Goal: Task Accomplishment & Management: Use online tool/utility

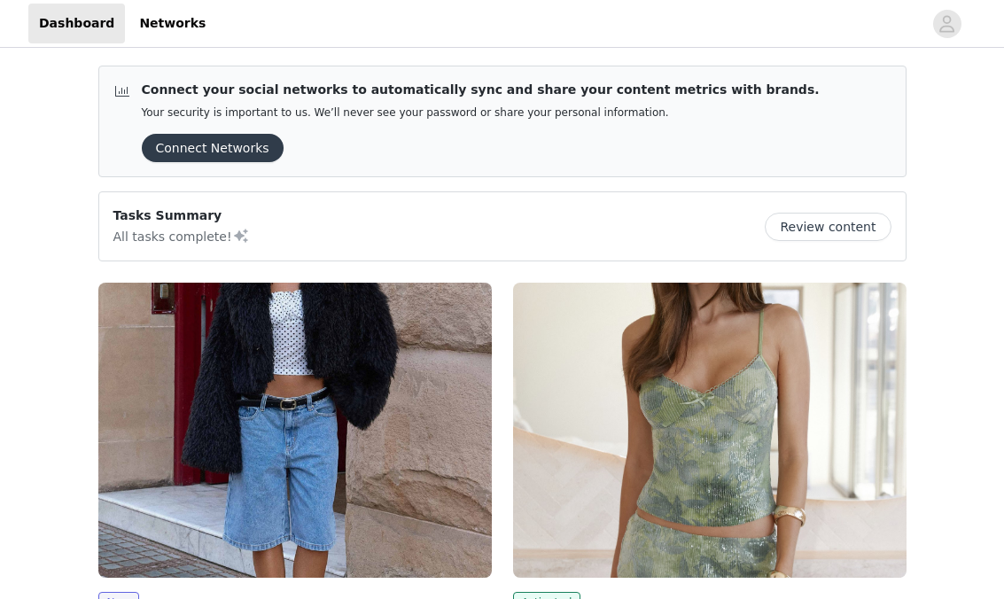
scroll to position [159, 0]
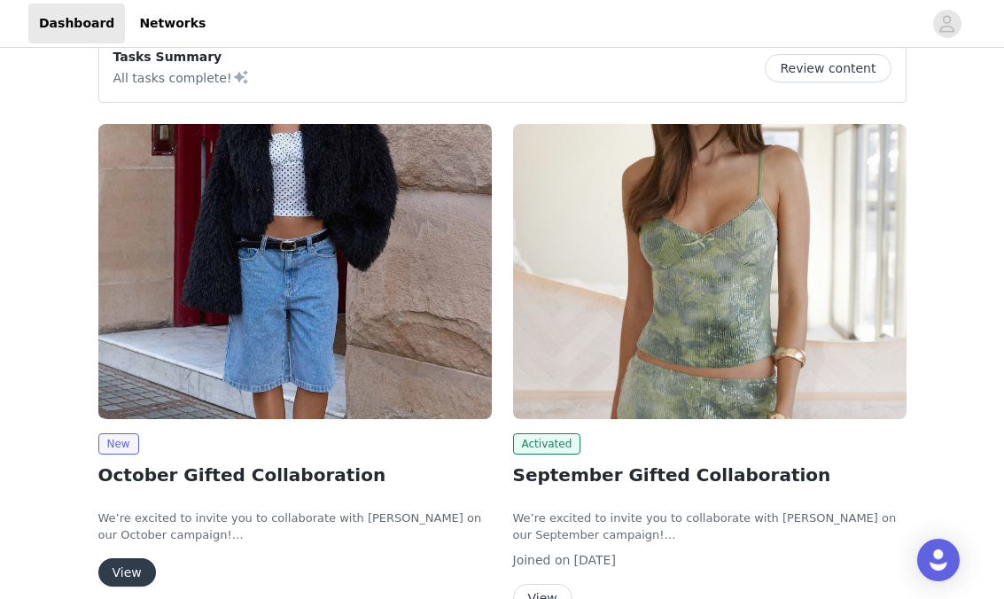
click at [135, 580] on button "View" at bounding box center [127, 572] width 58 height 28
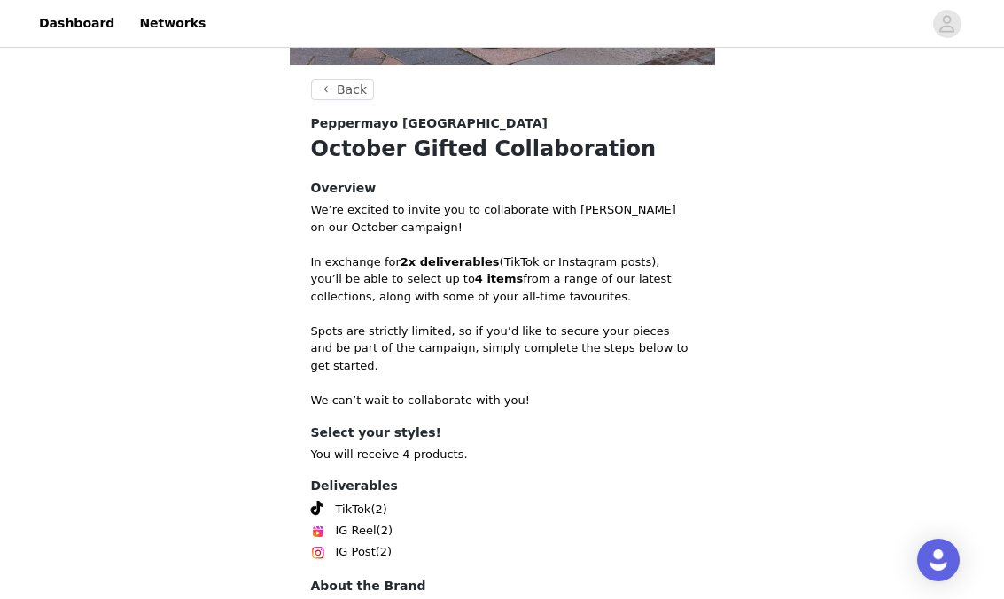
scroll to position [693, 0]
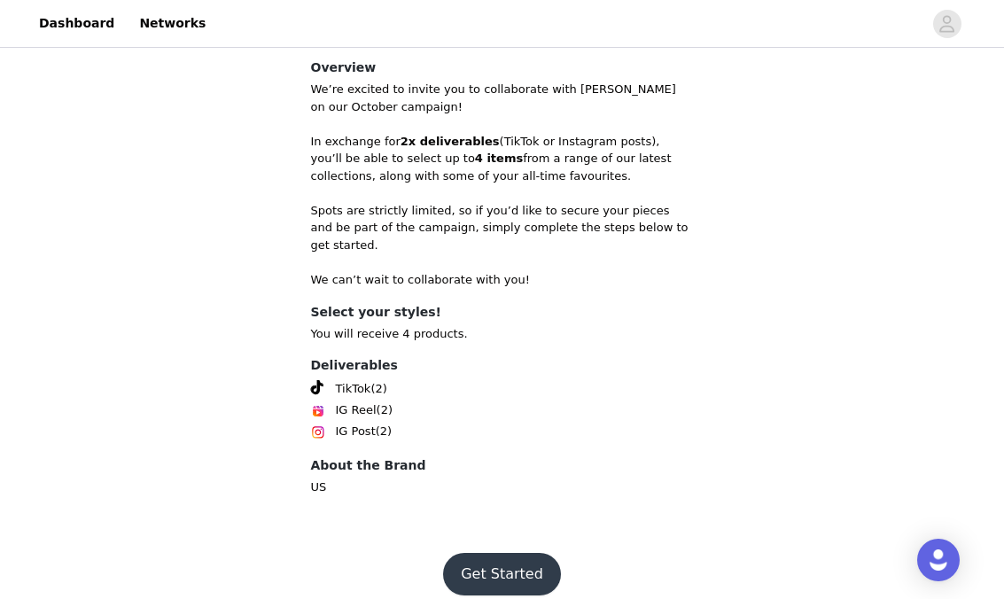
click at [511, 553] on button "Get Started" at bounding box center [502, 574] width 118 height 43
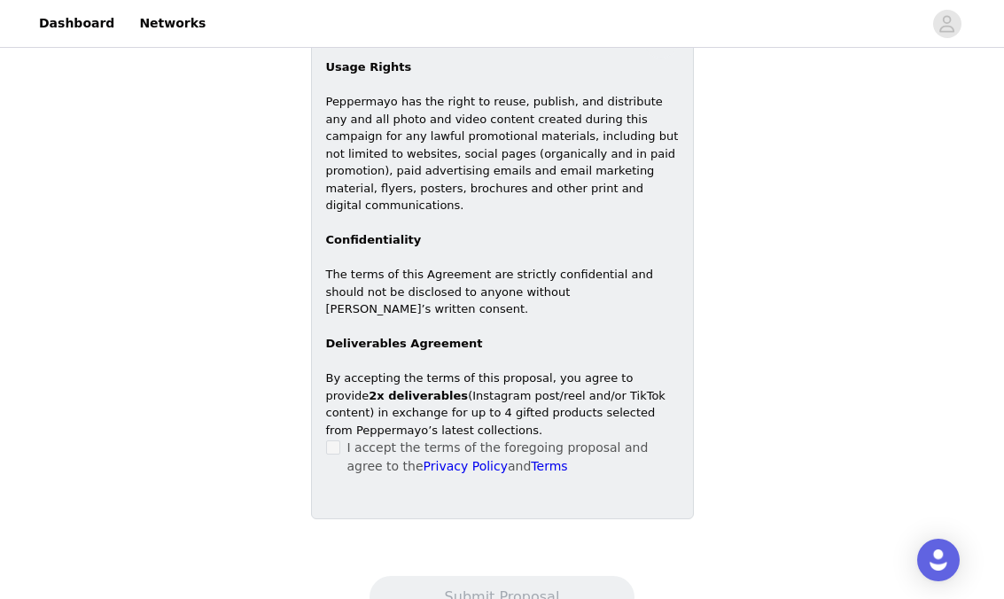
scroll to position [1062, 0]
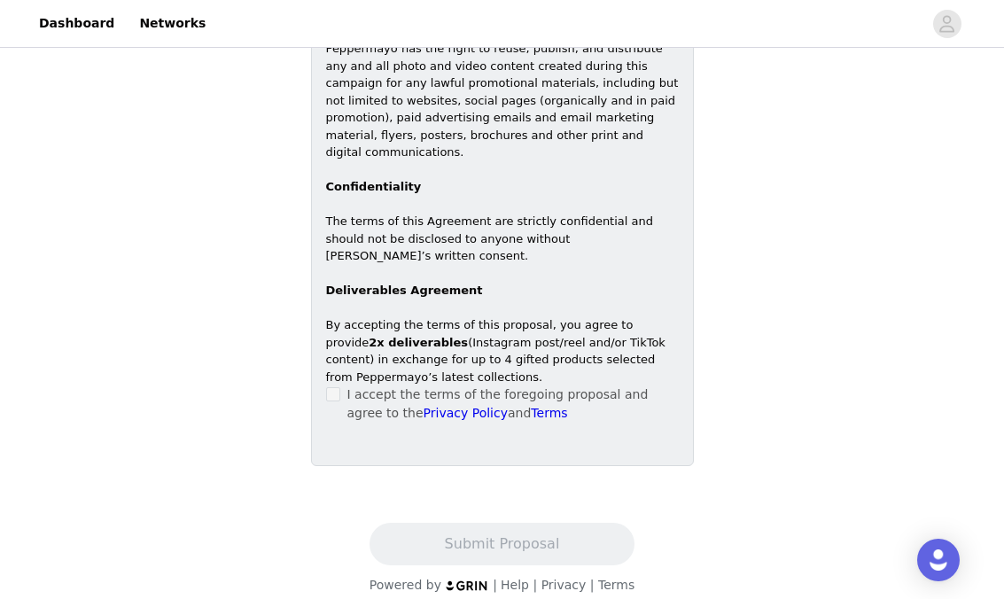
click at [337, 386] on label at bounding box center [333, 394] width 14 height 19
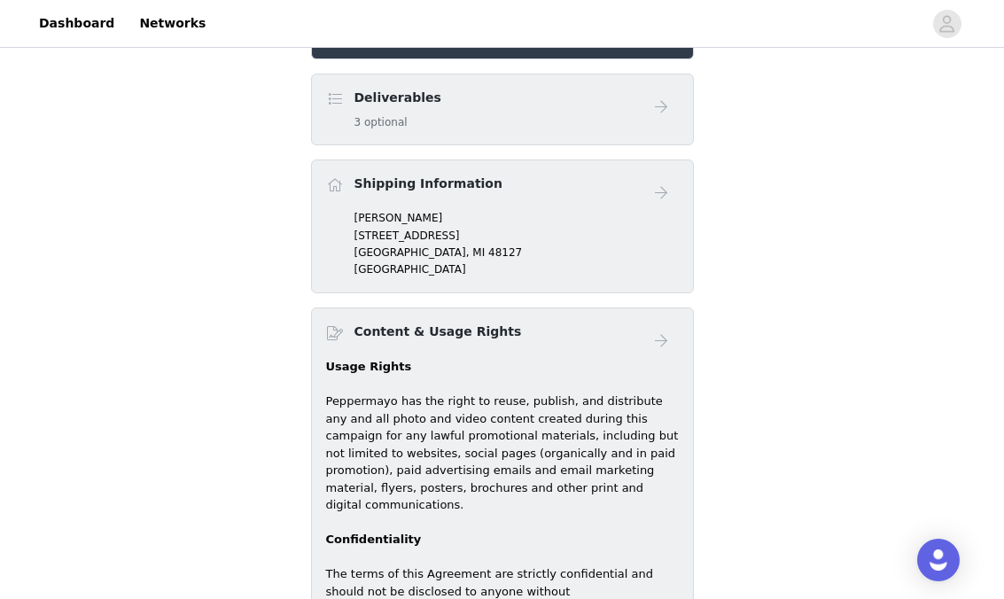
scroll to position [664, 0]
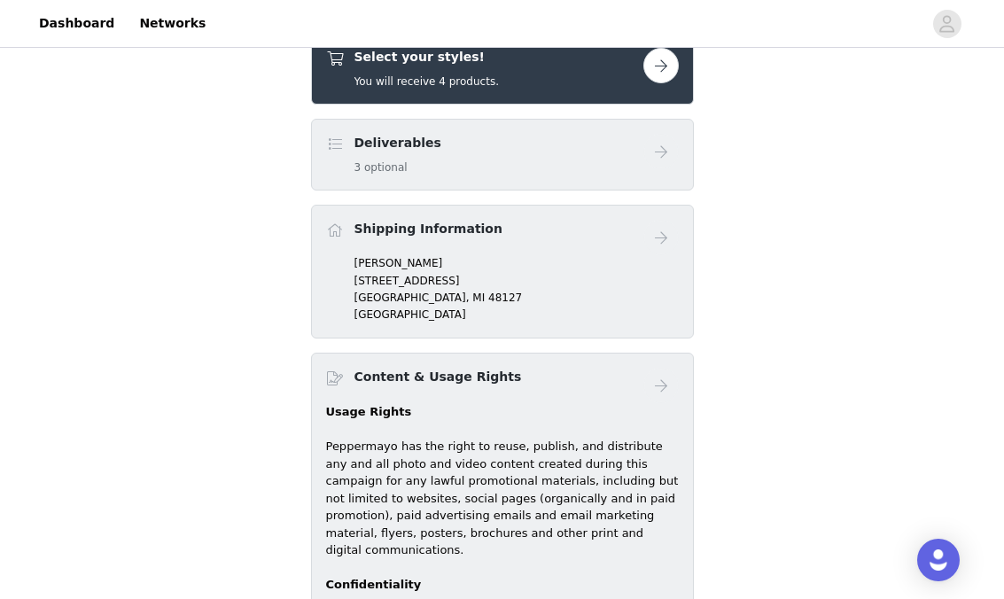
click at [467, 160] on div "Deliverables 3 optional" at bounding box center [484, 155] width 317 height 42
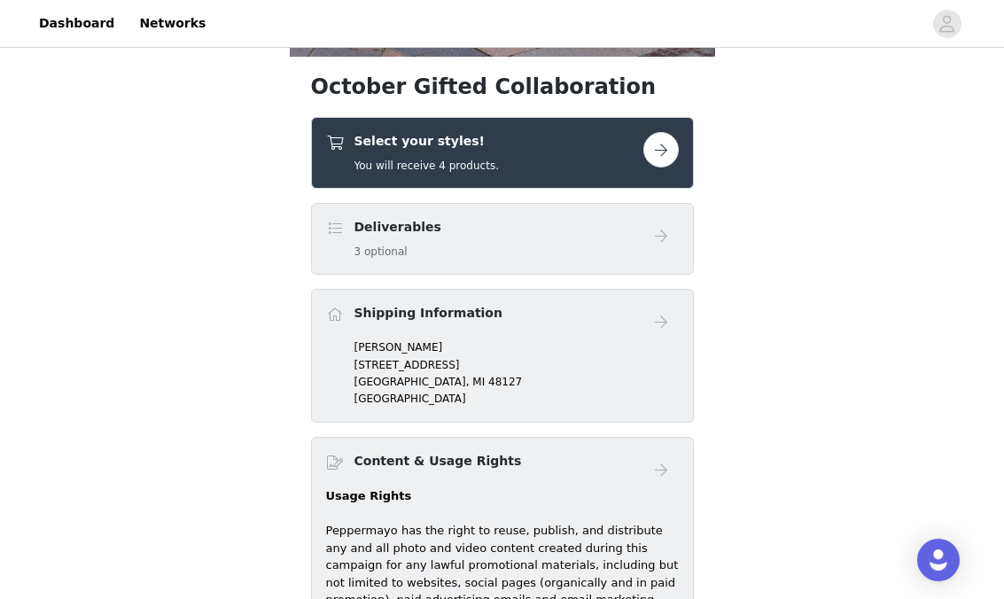
scroll to position [559, 0]
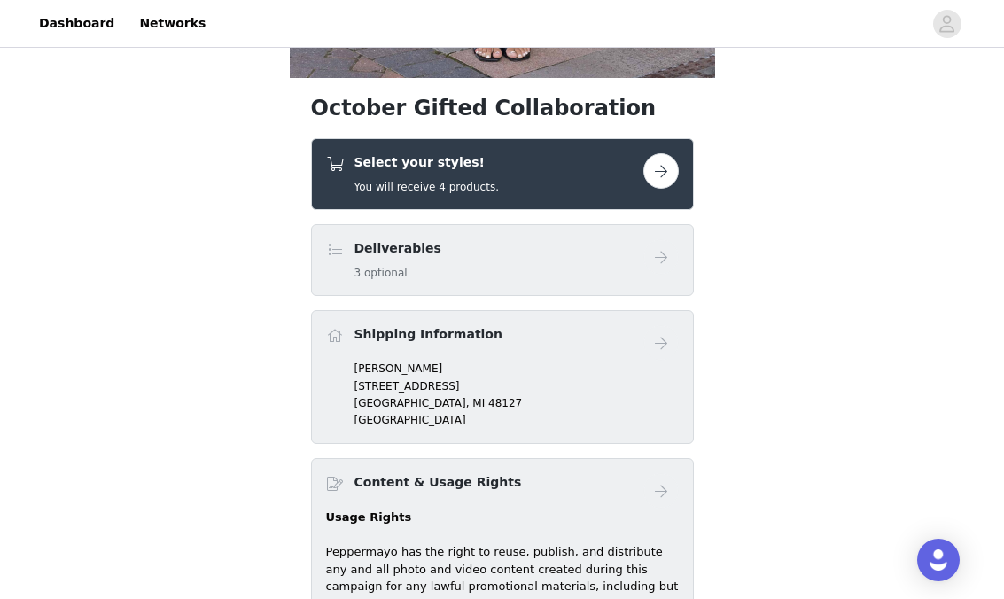
click at [654, 173] on button "button" at bounding box center [660, 170] width 35 height 35
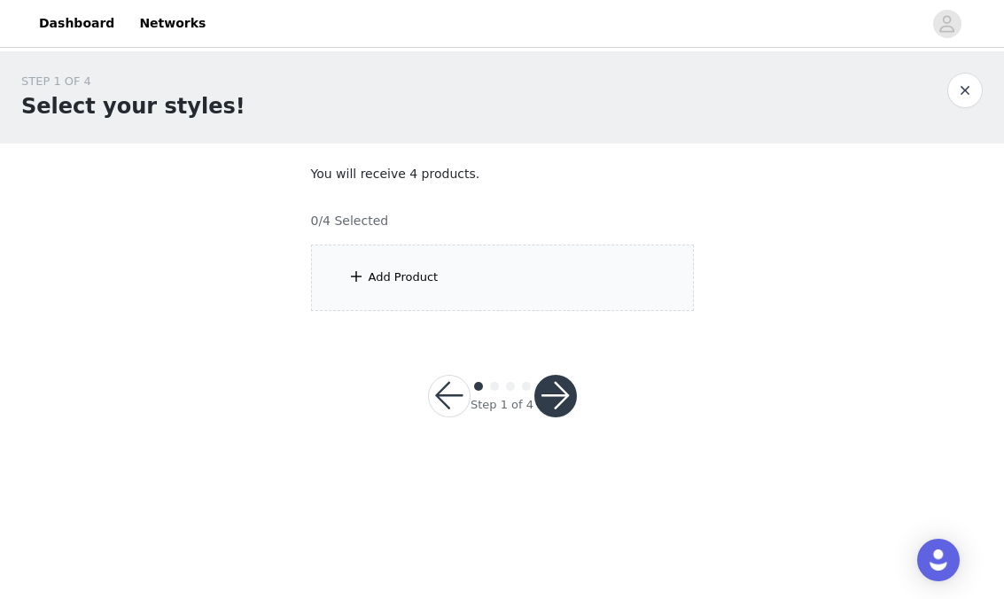
click at [514, 294] on div "Add Product" at bounding box center [502, 277] width 383 height 66
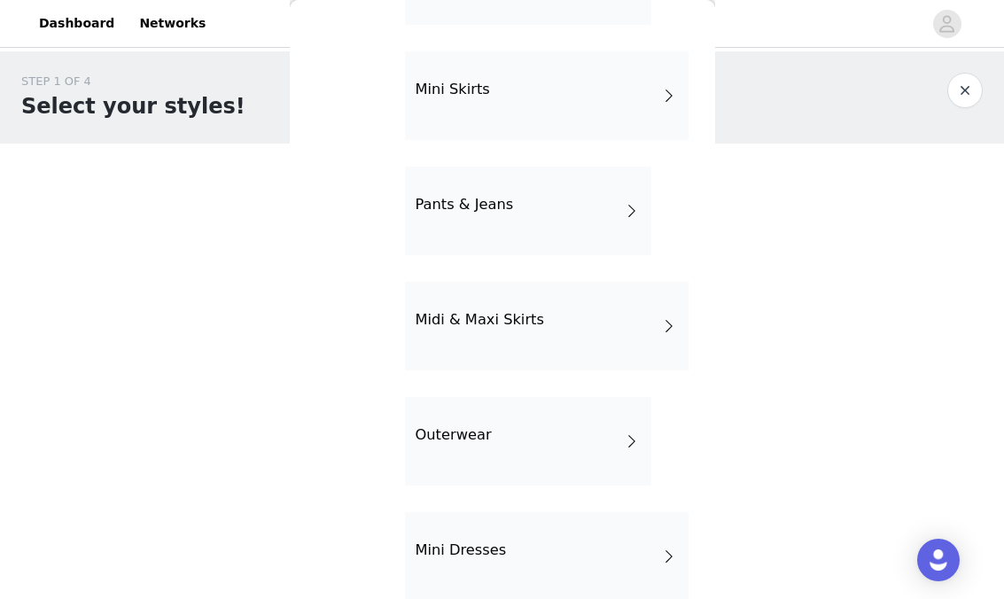
scroll to position [411, 0]
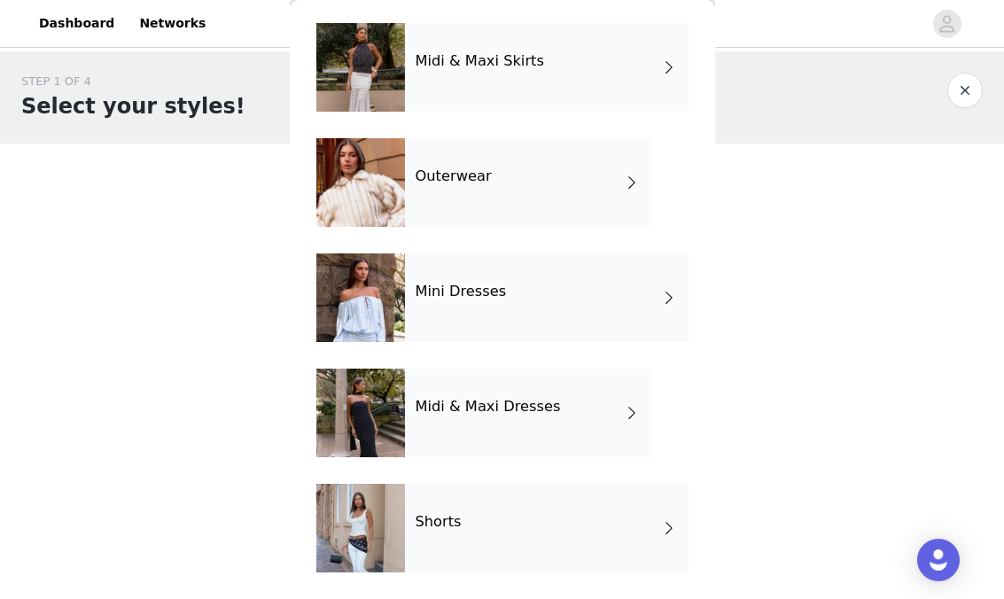
click at [541, 200] on div "Outerwear" at bounding box center [528, 182] width 246 height 89
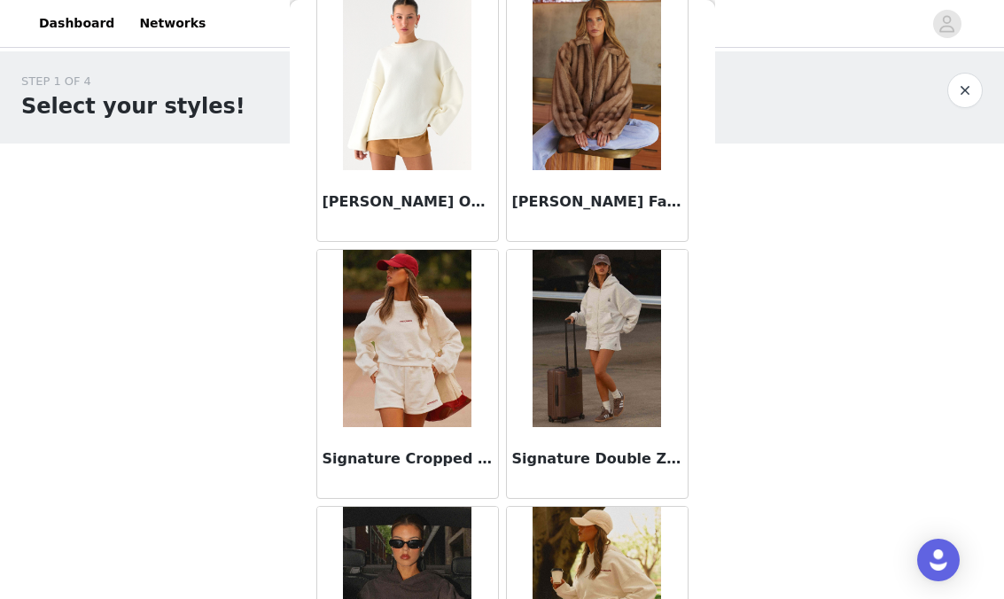
scroll to position [0, 0]
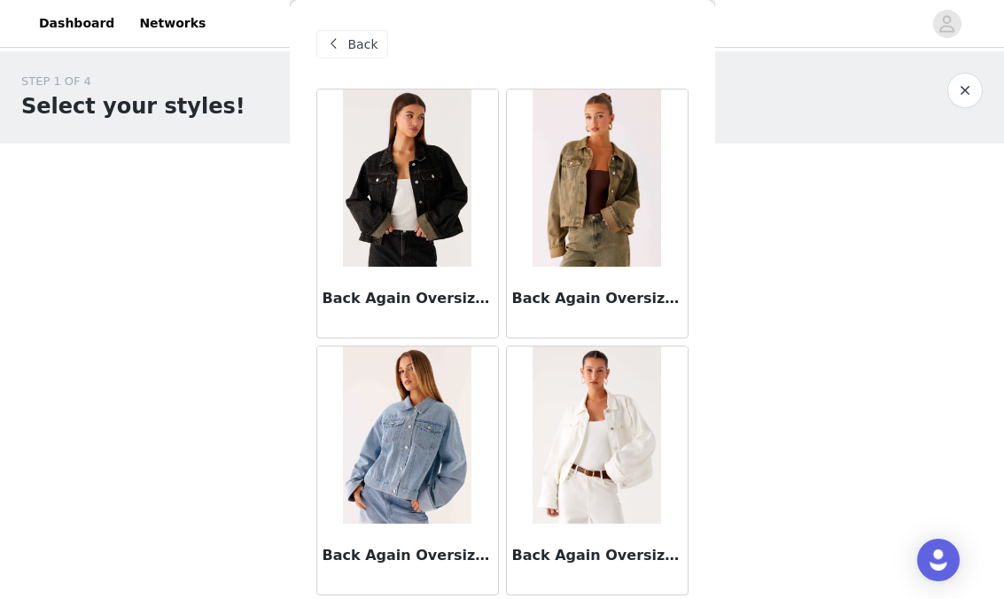
click at [356, 38] on span "Back" at bounding box center [363, 44] width 30 height 19
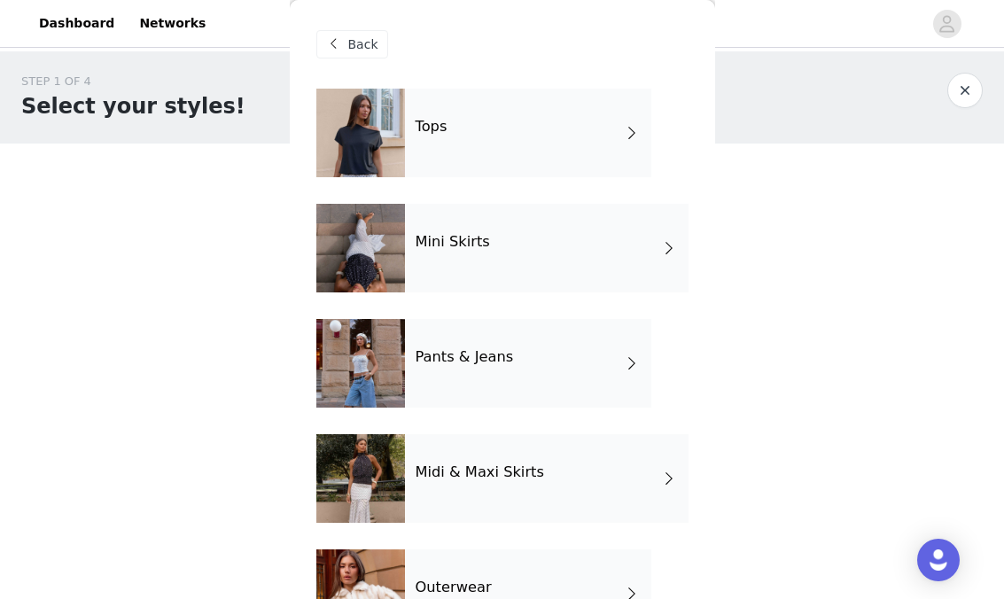
scroll to position [411, 0]
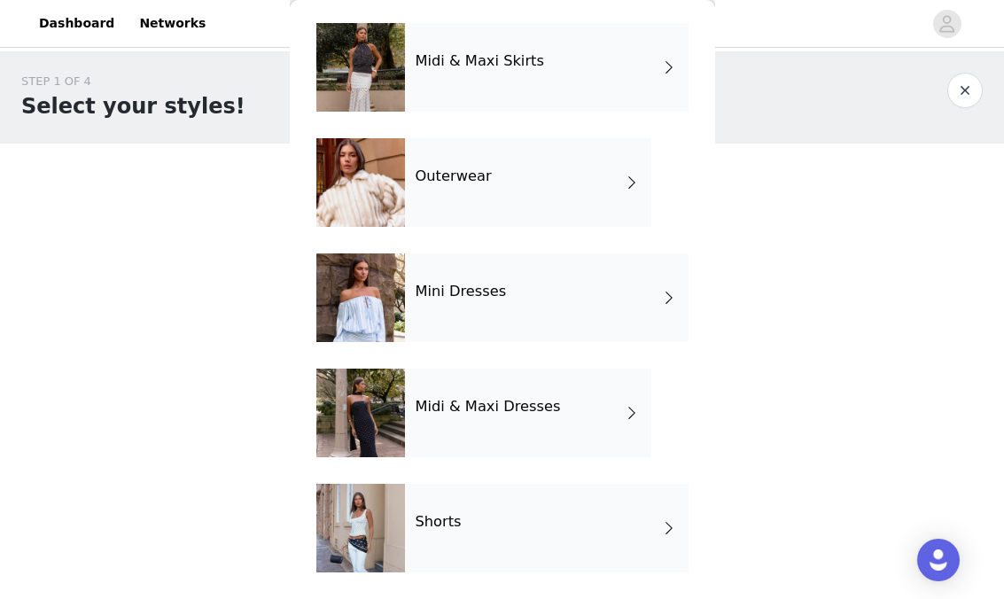
click at [471, 516] on div "Shorts" at bounding box center [546, 528] width 283 height 89
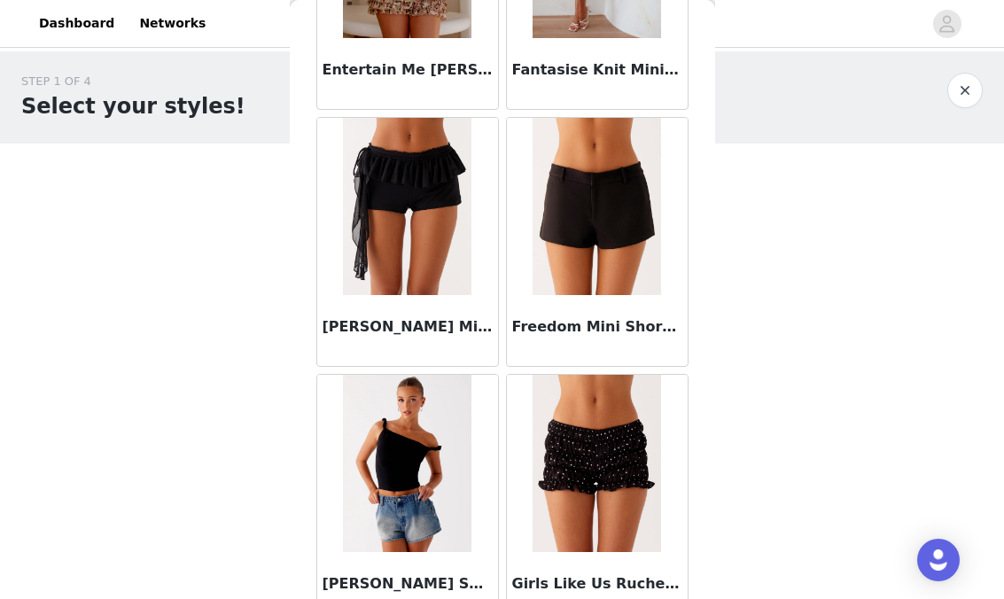
scroll to position [2112, 0]
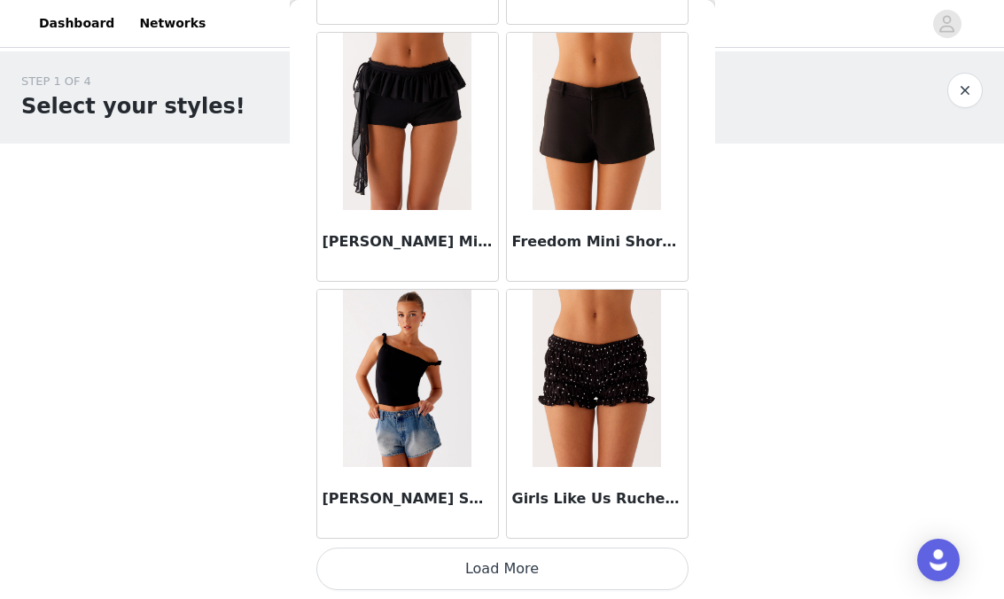
click at [536, 582] on button "Load More" at bounding box center [502, 568] width 372 height 43
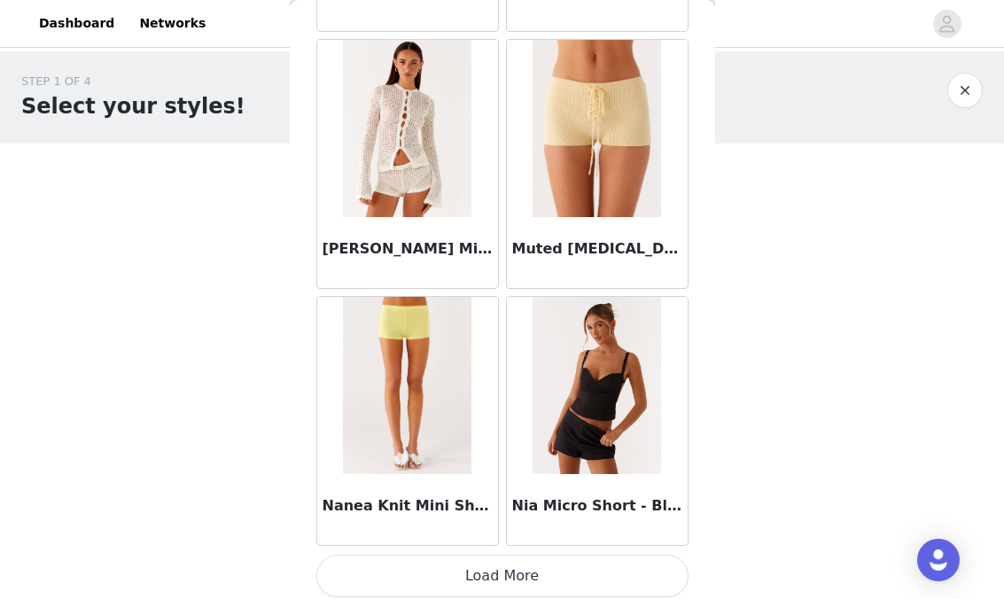
scroll to position [4680, 0]
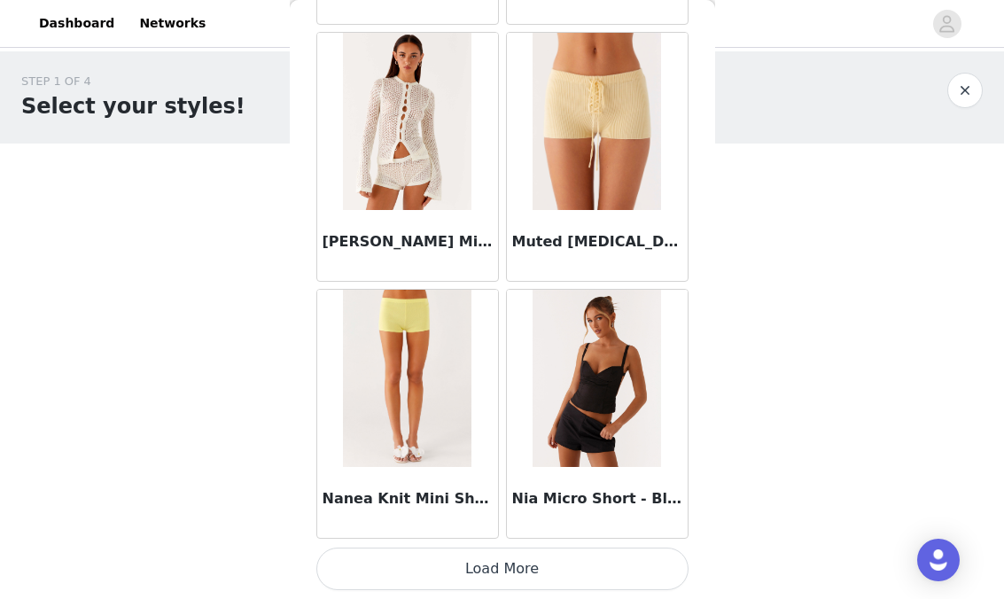
click at [538, 566] on button "Load More" at bounding box center [502, 568] width 372 height 43
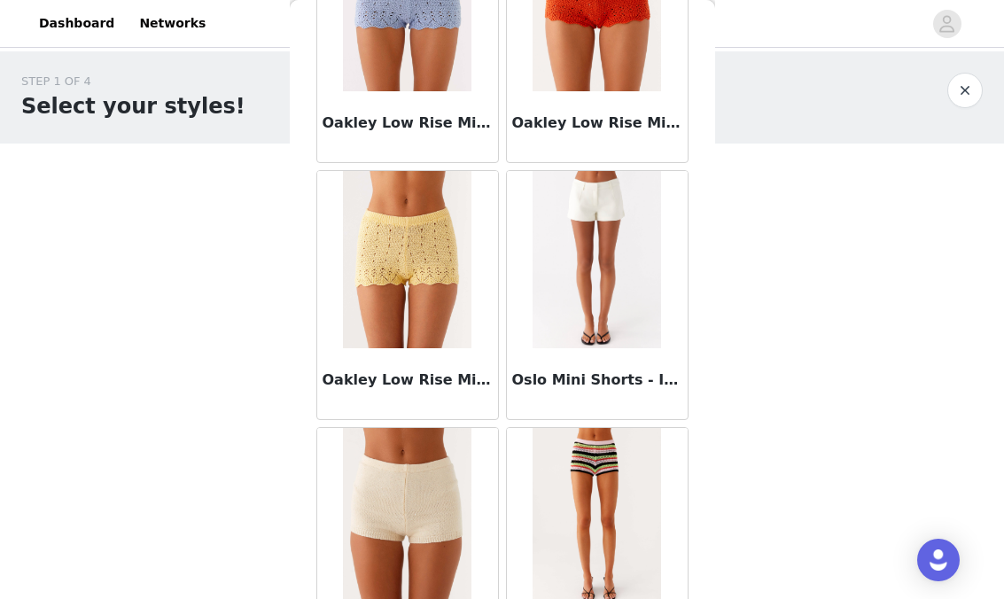
scroll to position [5061, 0]
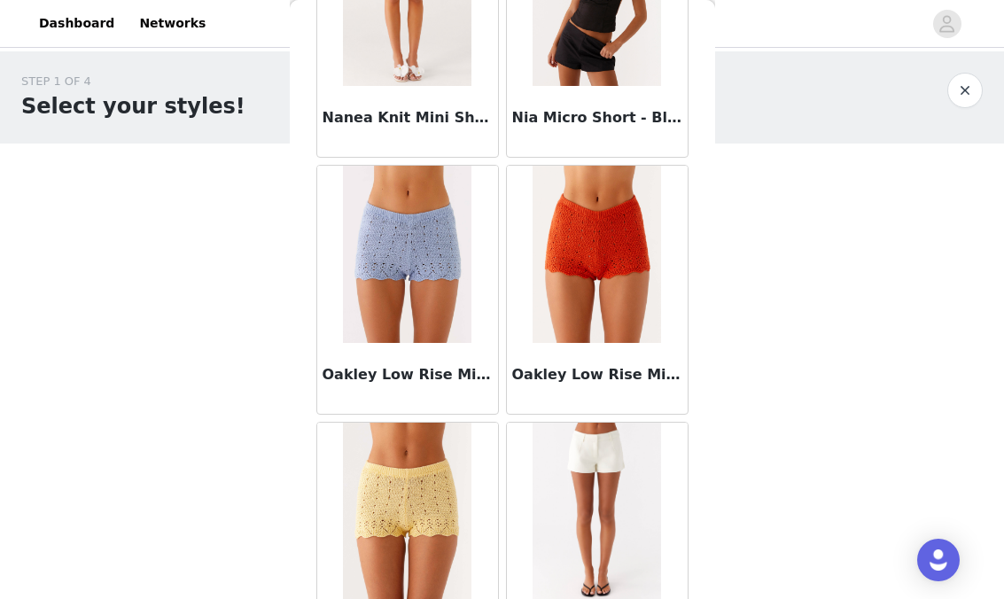
click at [970, 89] on button "button" at bounding box center [964, 90] width 35 height 35
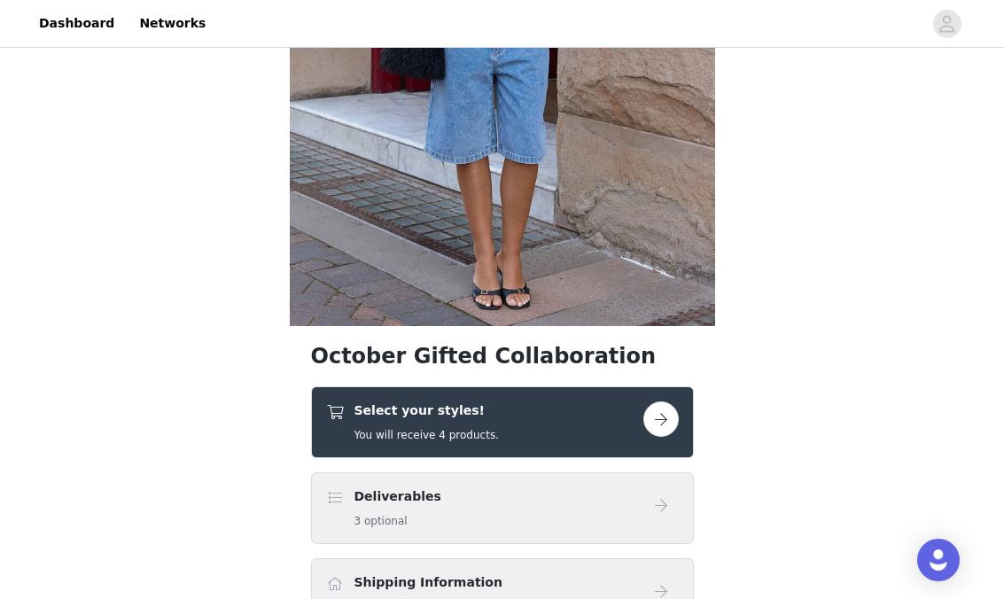
scroll to position [601, 0]
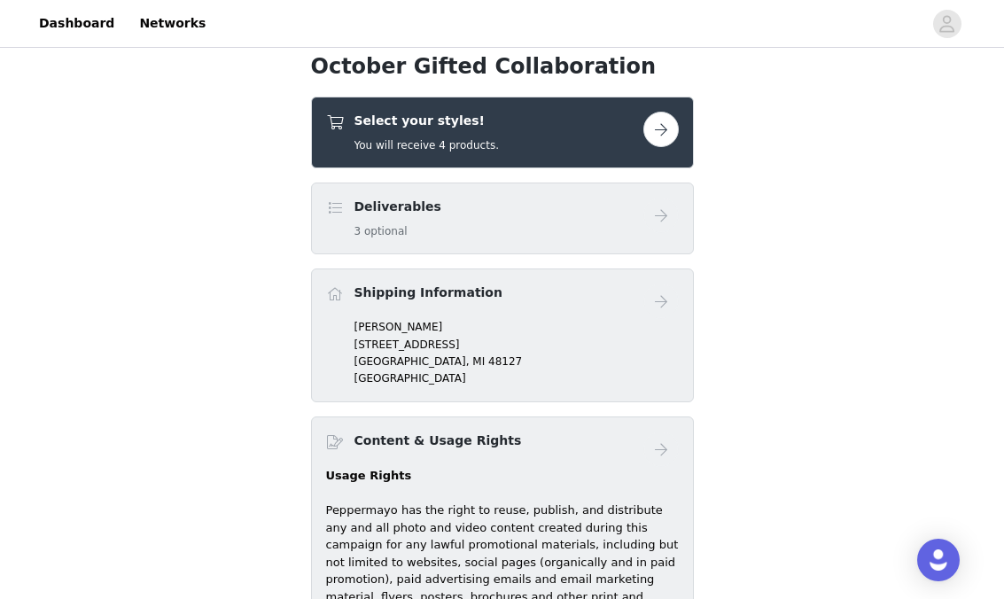
click at [535, 191] on div "Deliverables 3 optional" at bounding box center [502, 218] width 383 height 72
click at [545, 139] on div "Select your styles! You will receive 4 products." at bounding box center [484, 133] width 317 height 42
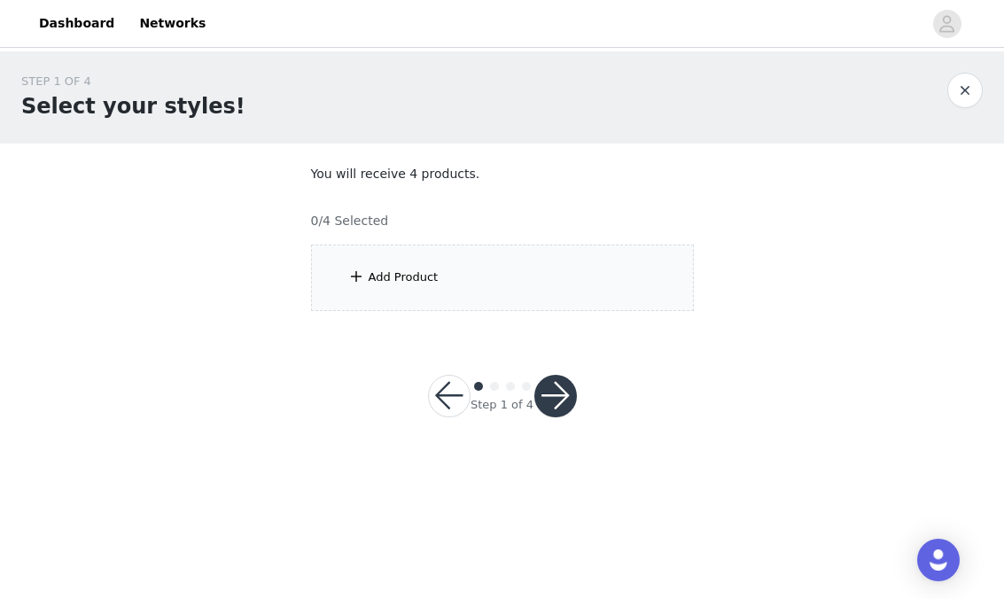
click at [439, 297] on div "Add Product" at bounding box center [502, 277] width 383 height 66
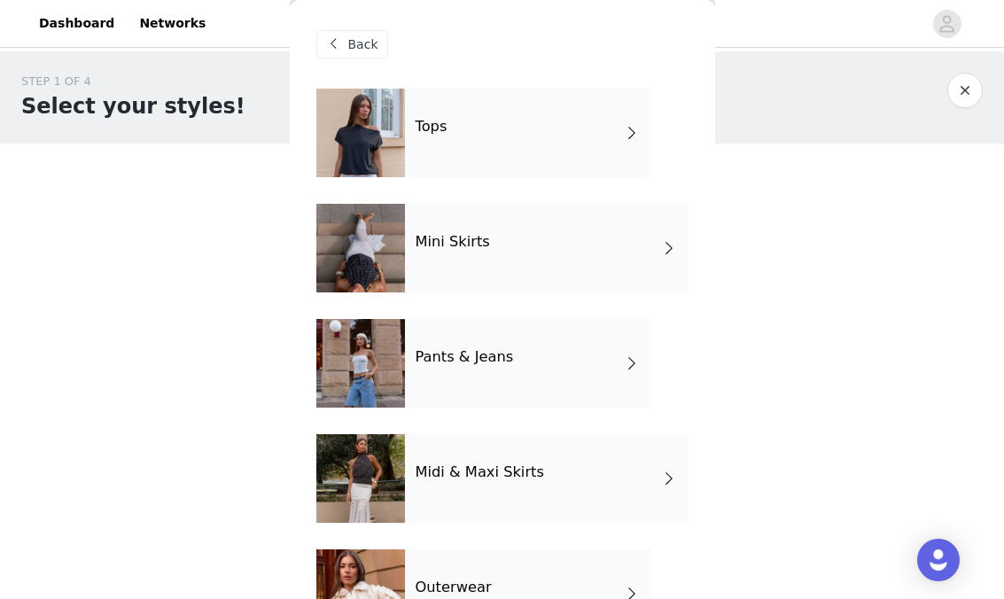
scroll to position [411, 0]
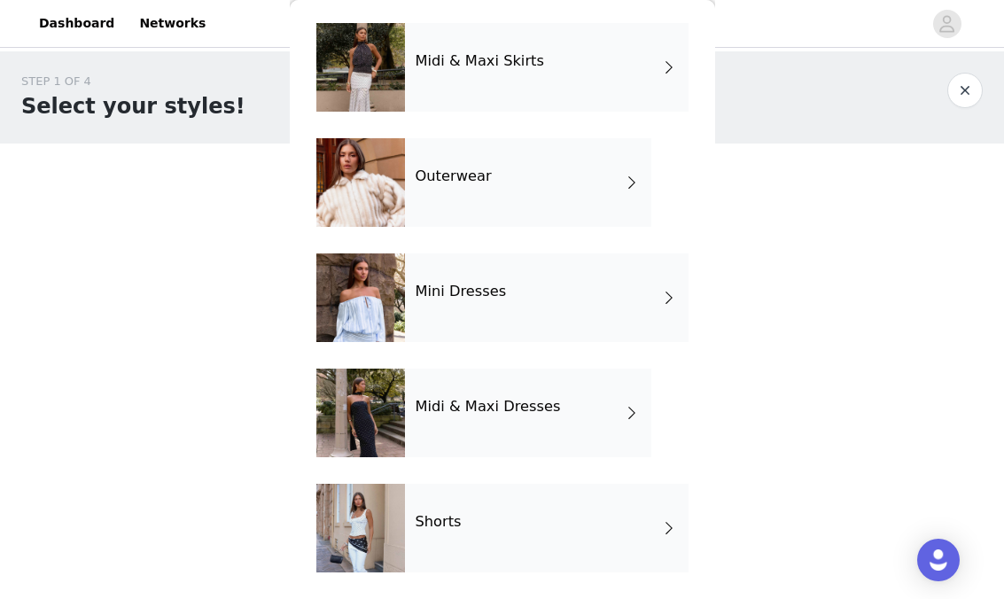
click at [472, 410] on h4 "Midi & Maxi Dresses" at bounding box center [487, 407] width 145 height 16
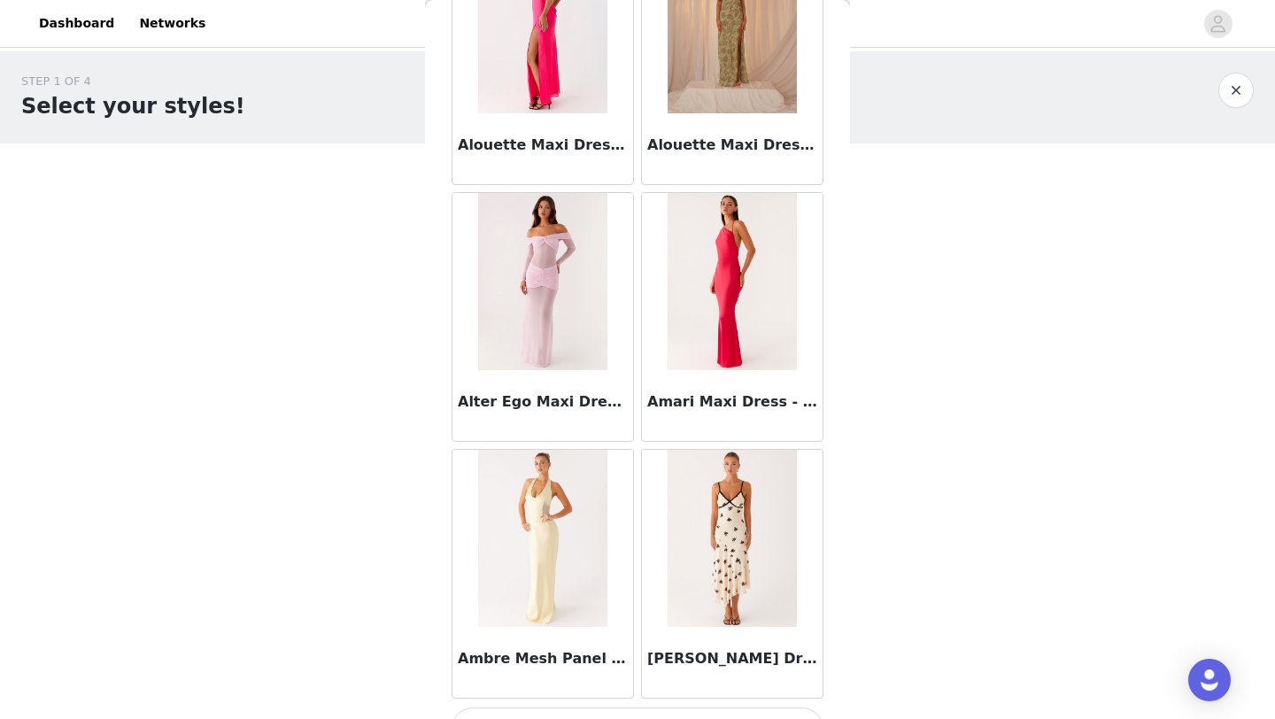
scroll to position [1991, 0]
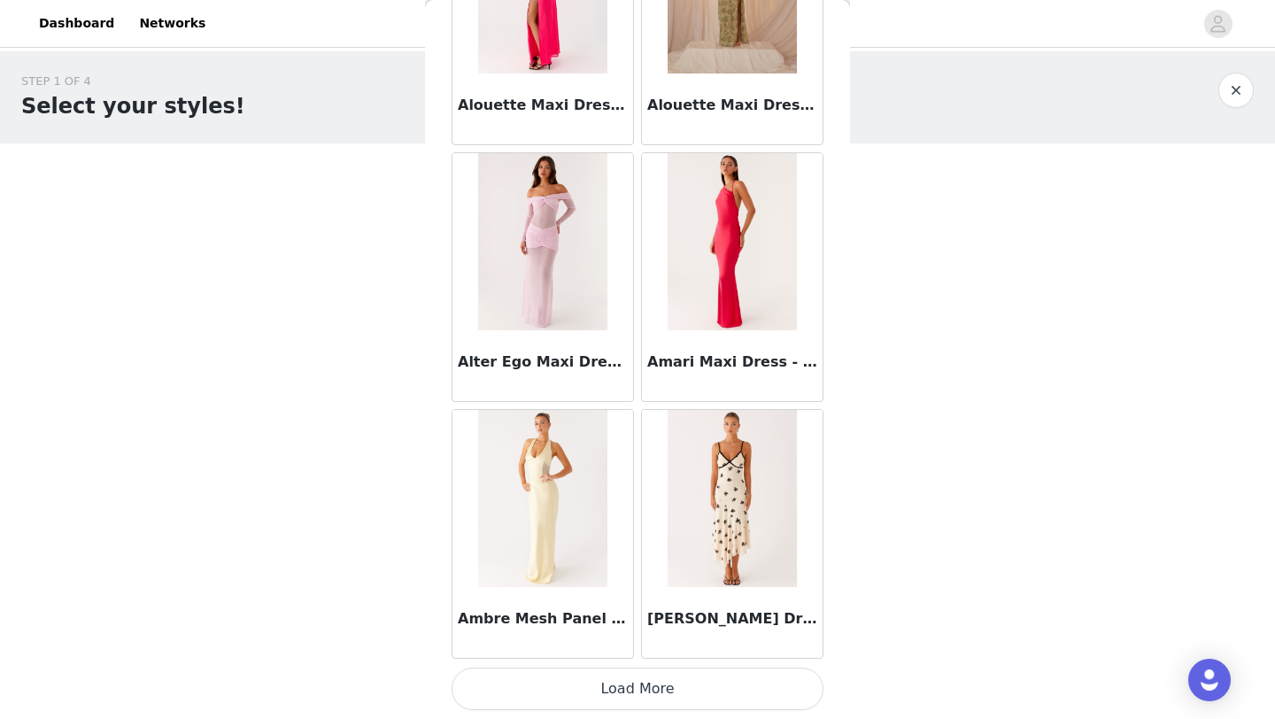
click at [646, 598] on button "Load More" at bounding box center [638, 689] width 372 height 43
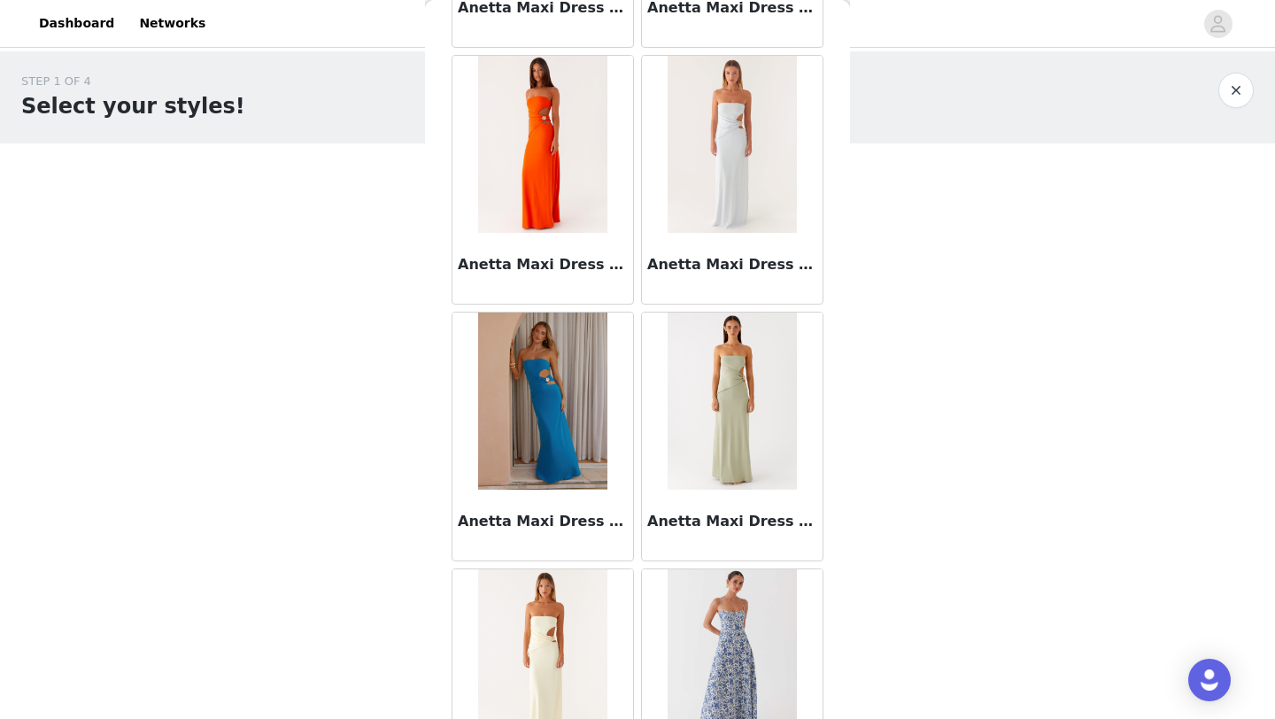
scroll to position [4560, 0]
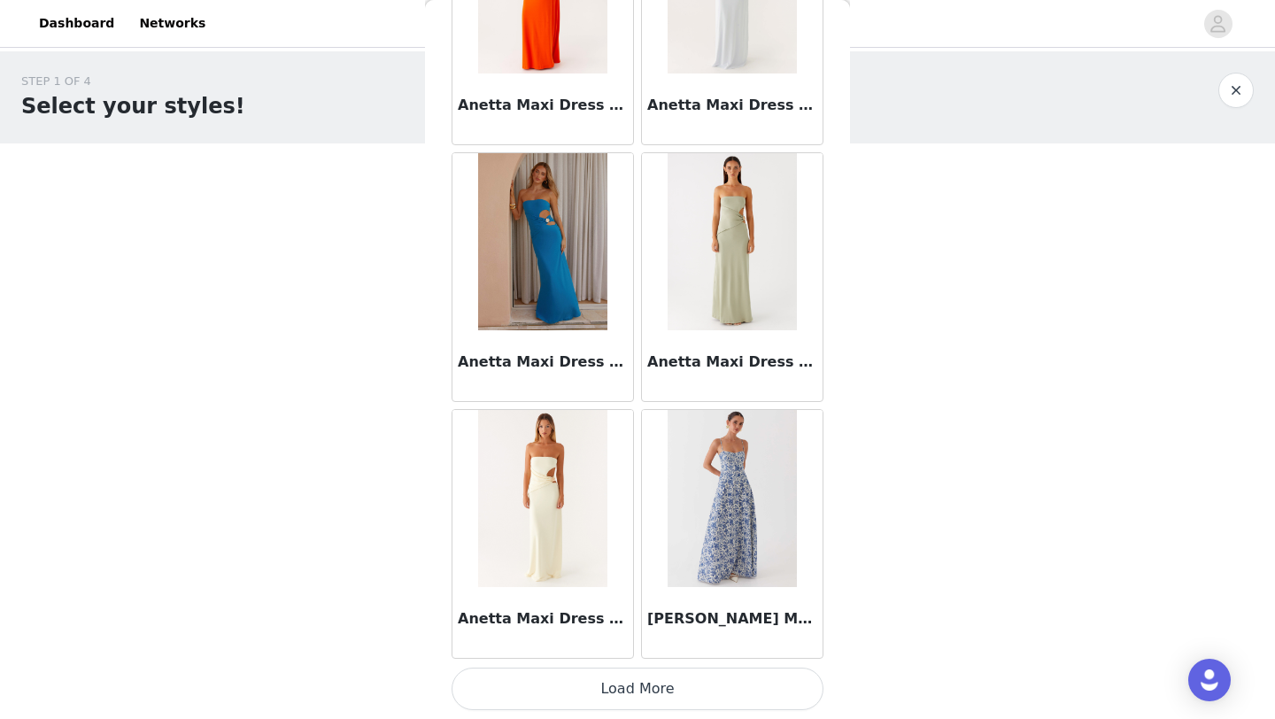
click at [629, 598] on button "Load More" at bounding box center [638, 689] width 372 height 43
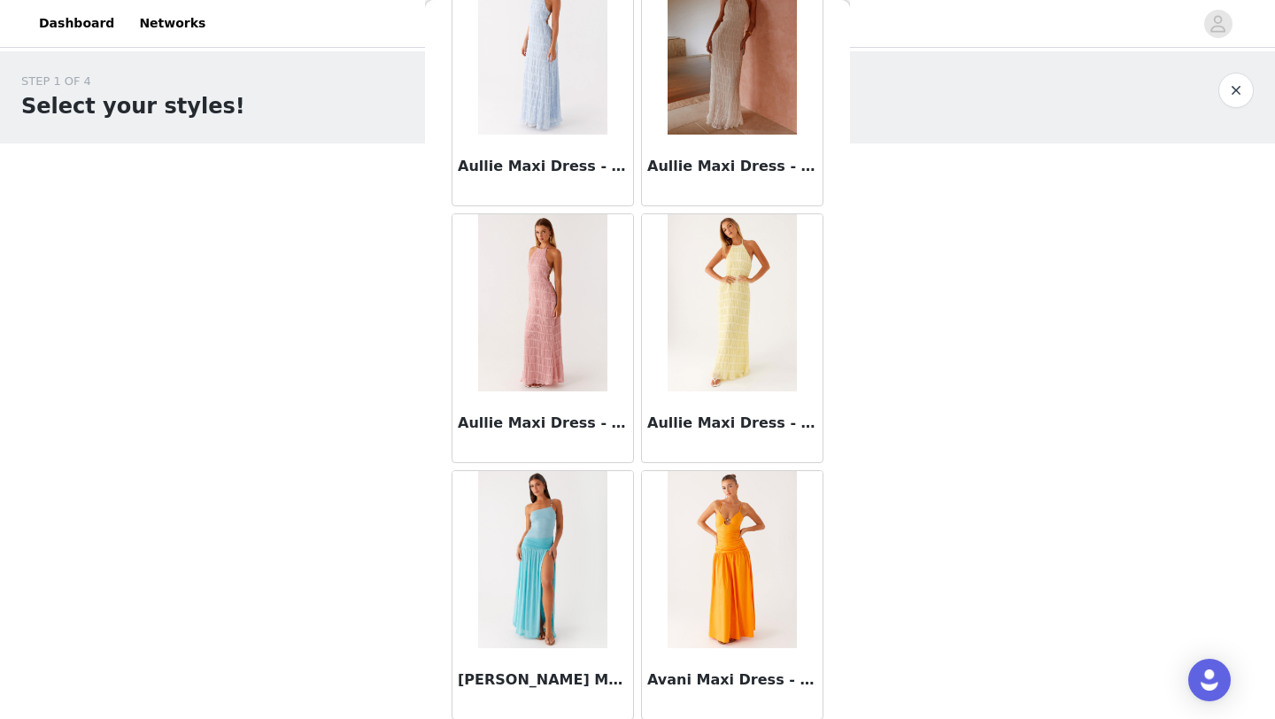
scroll to position [7128, 0]
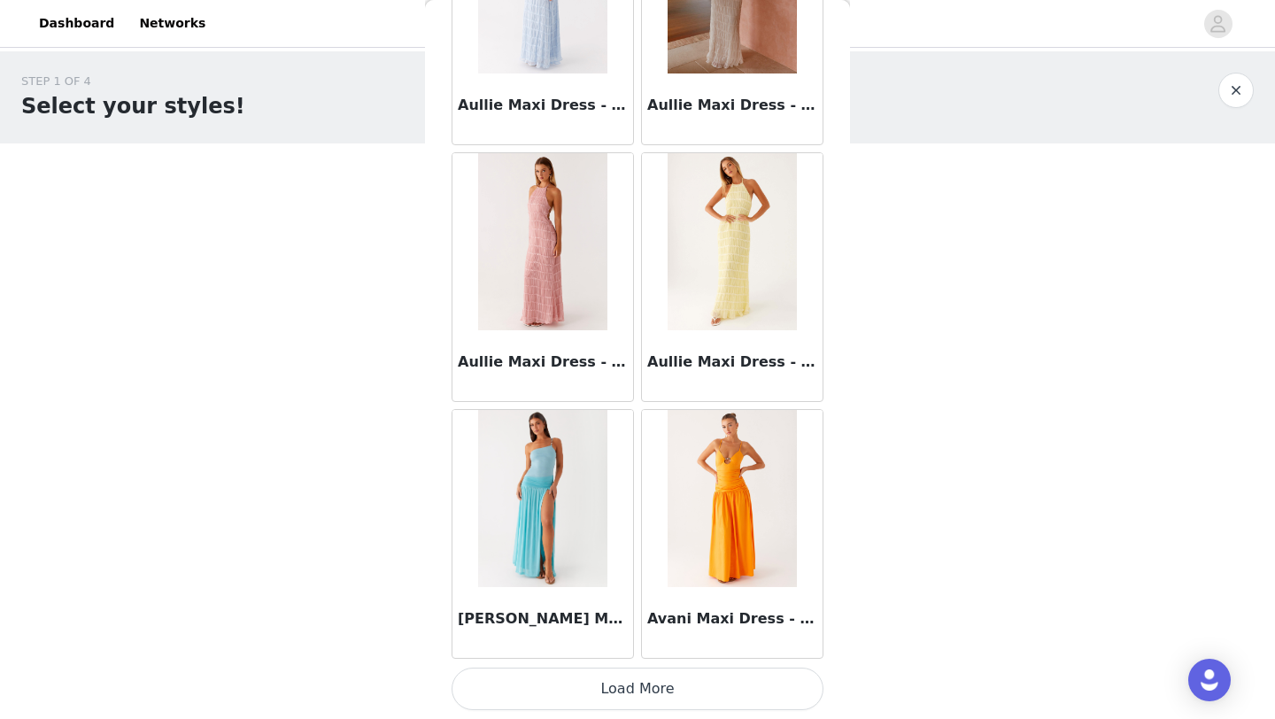
click at [598, 598] on button "Load More" at bounding box center [638, 689] width 372 height 43
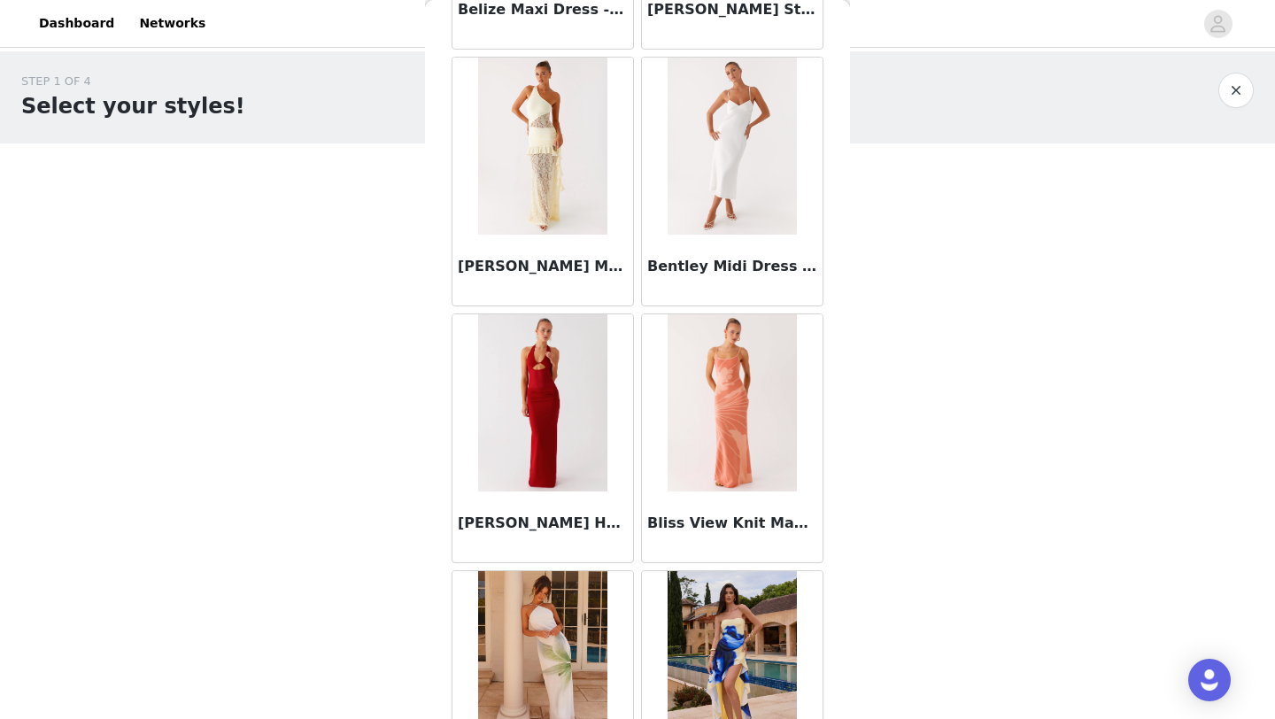
scroll to position [9697, 0]
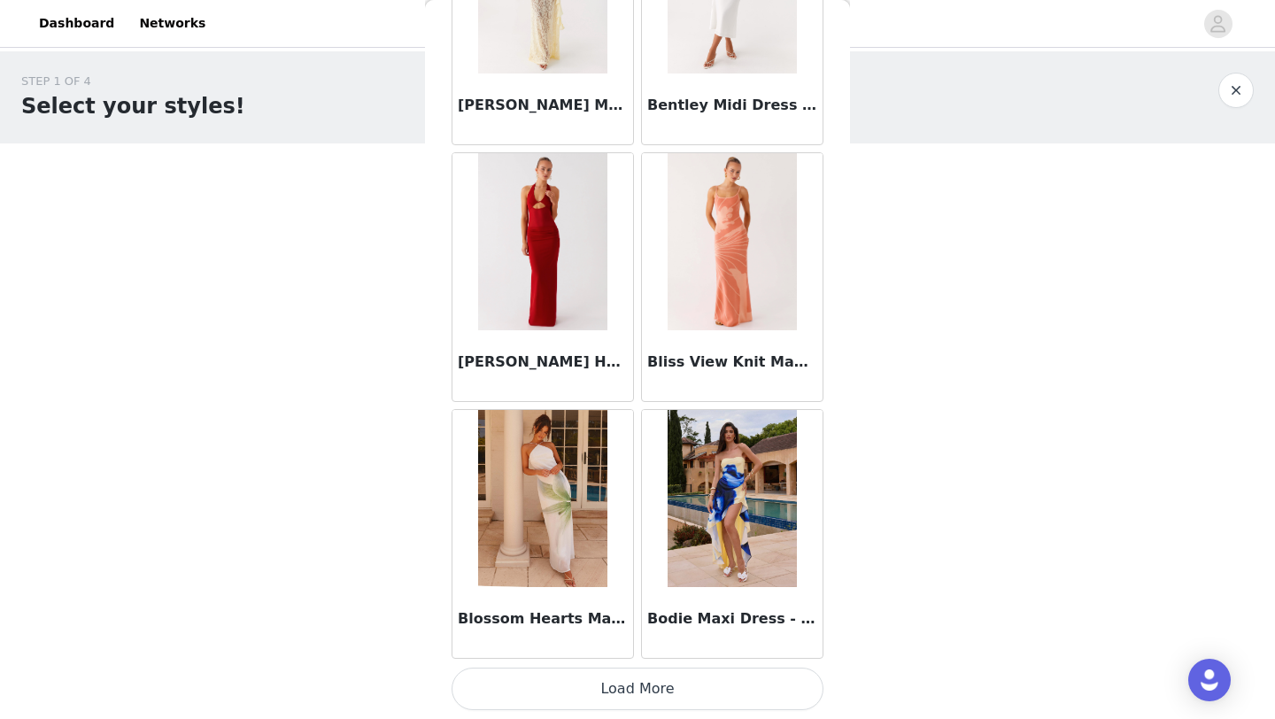
click at [577, 598] on button "Load More" at bounding box center [638, 689] width 372 height 43
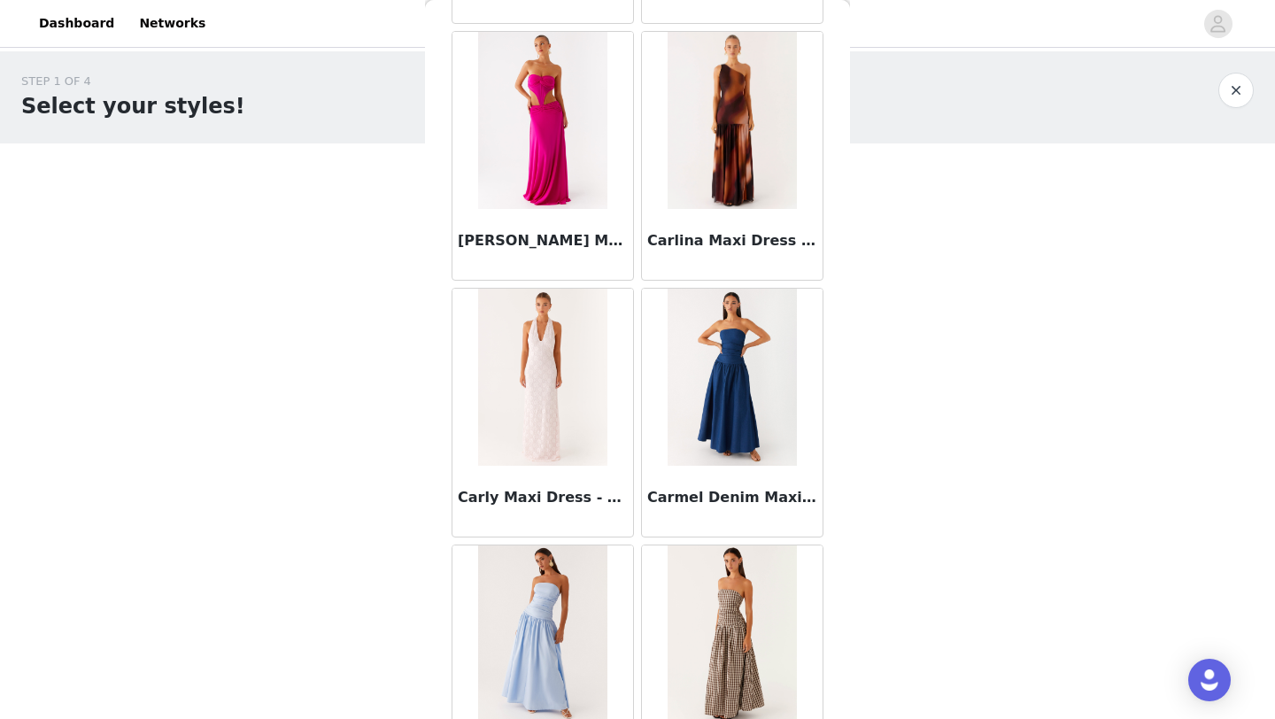
scroll to position [12265, 0]
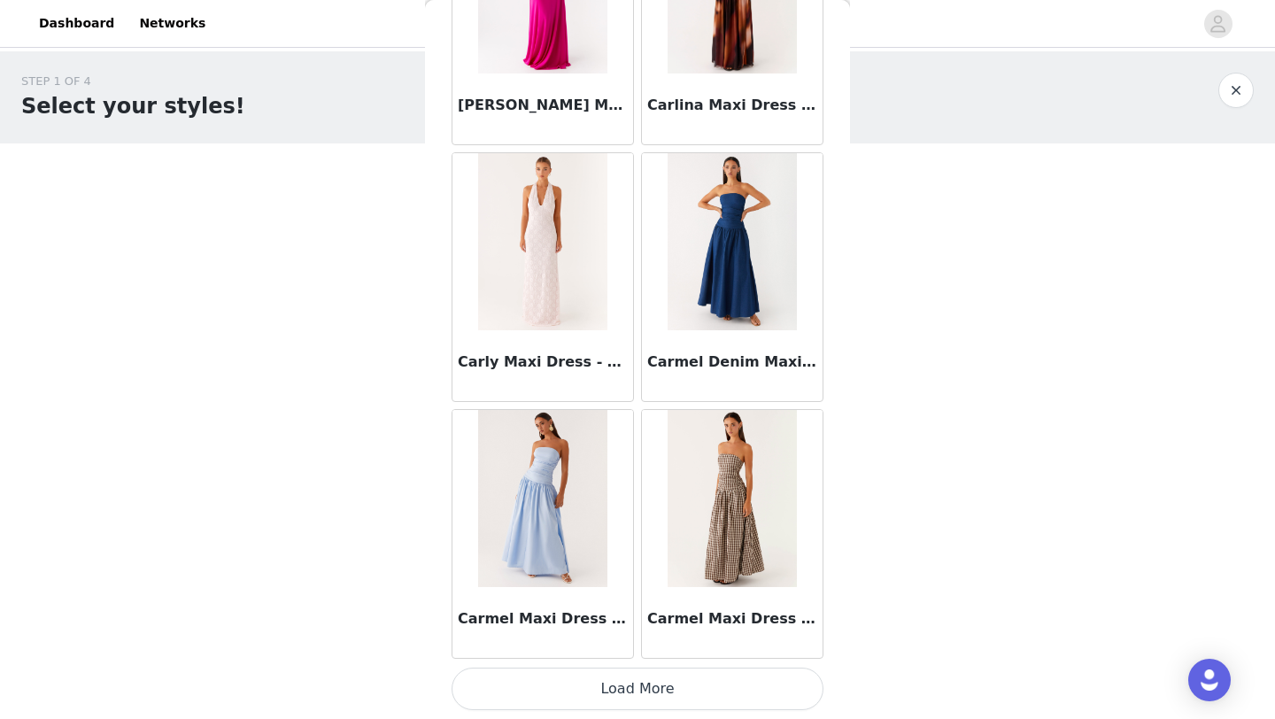
click at [544, 598] on button "Load More" at bounding box center [638, 689] width 372 height 43
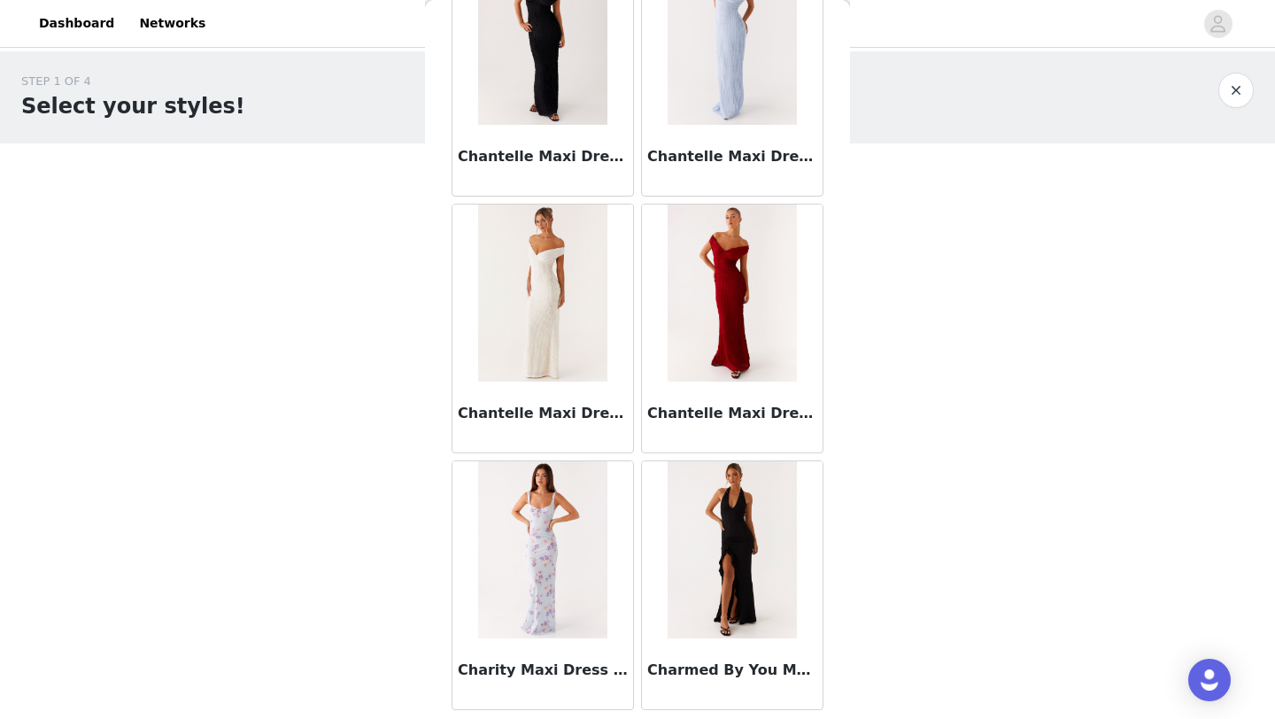
scroll to position [14834, 0]
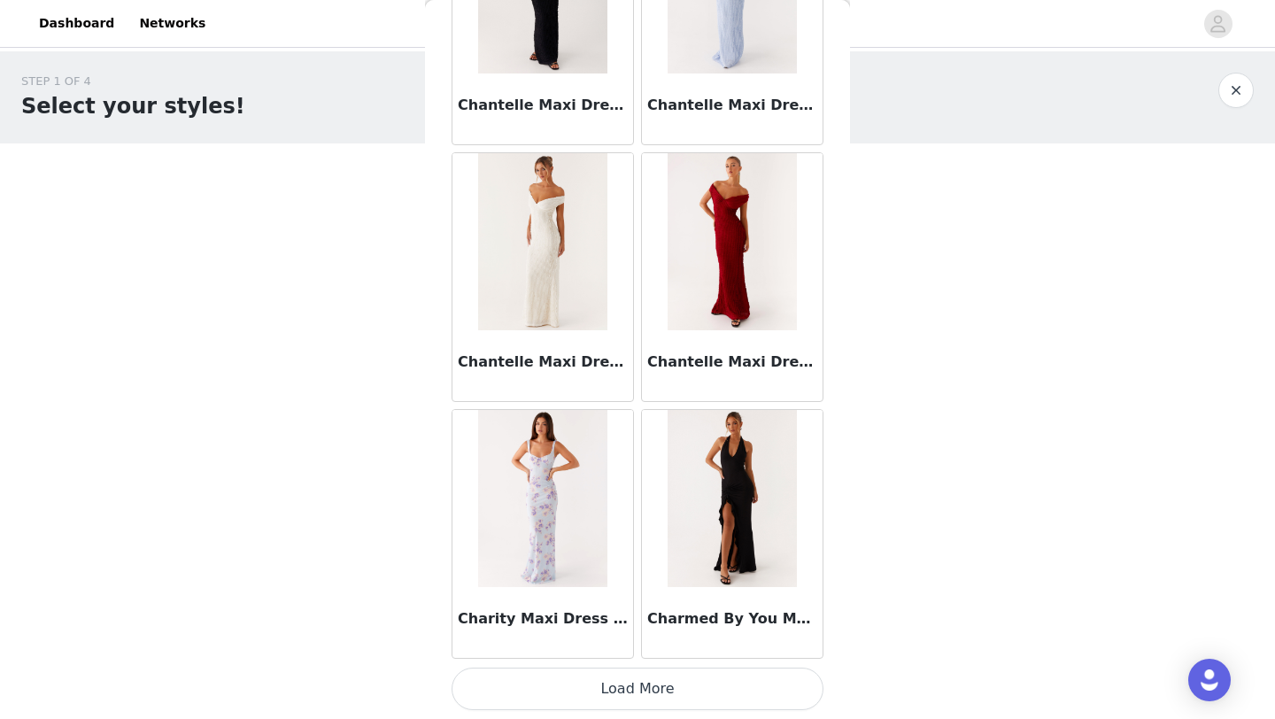
click at [610, 598] on button "Load More" at bounding box center [638, 689] width 372 height 43
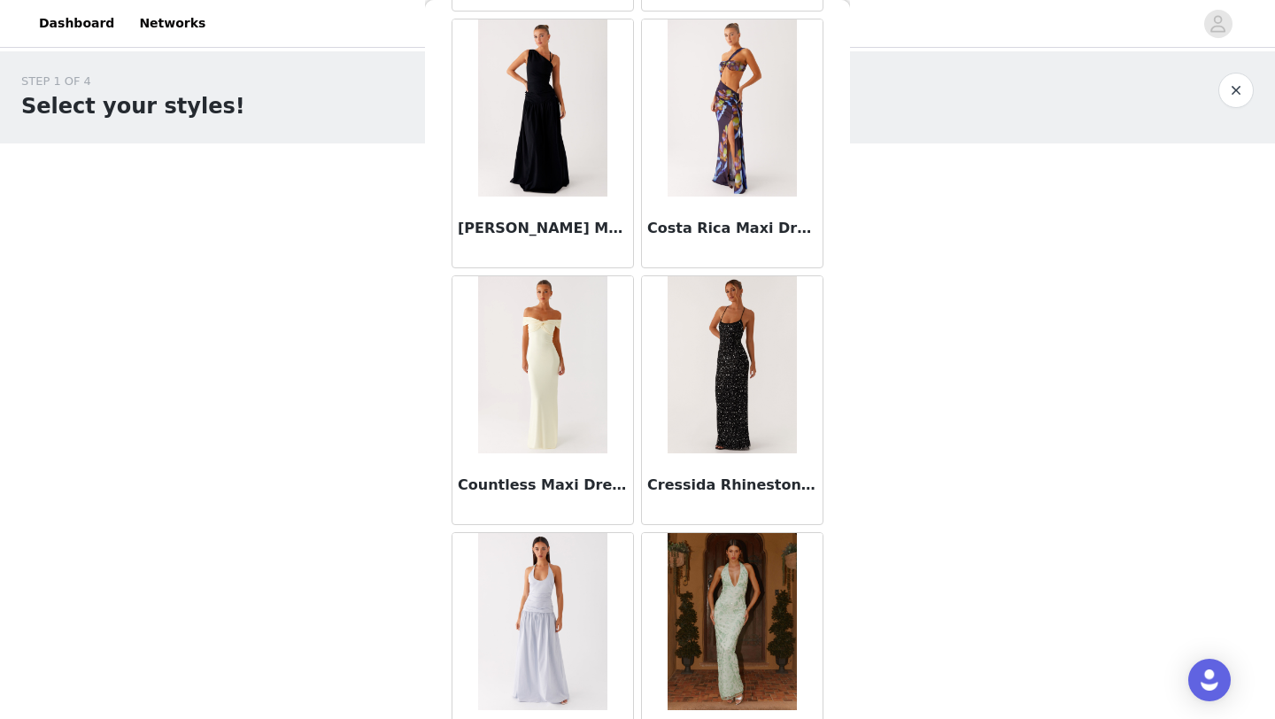
scroll to position [17403, 0]
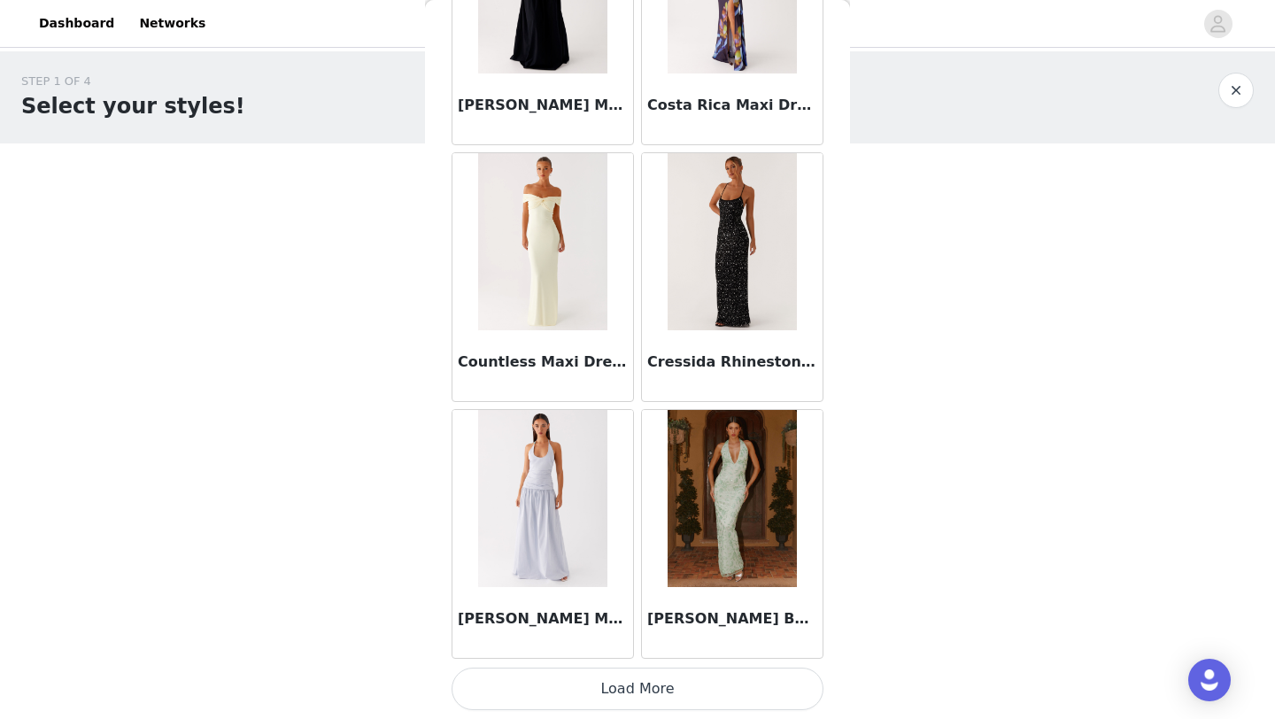
click at [661, 598] on button "Load More" at bounding box center [638, 689] width 372 height 43
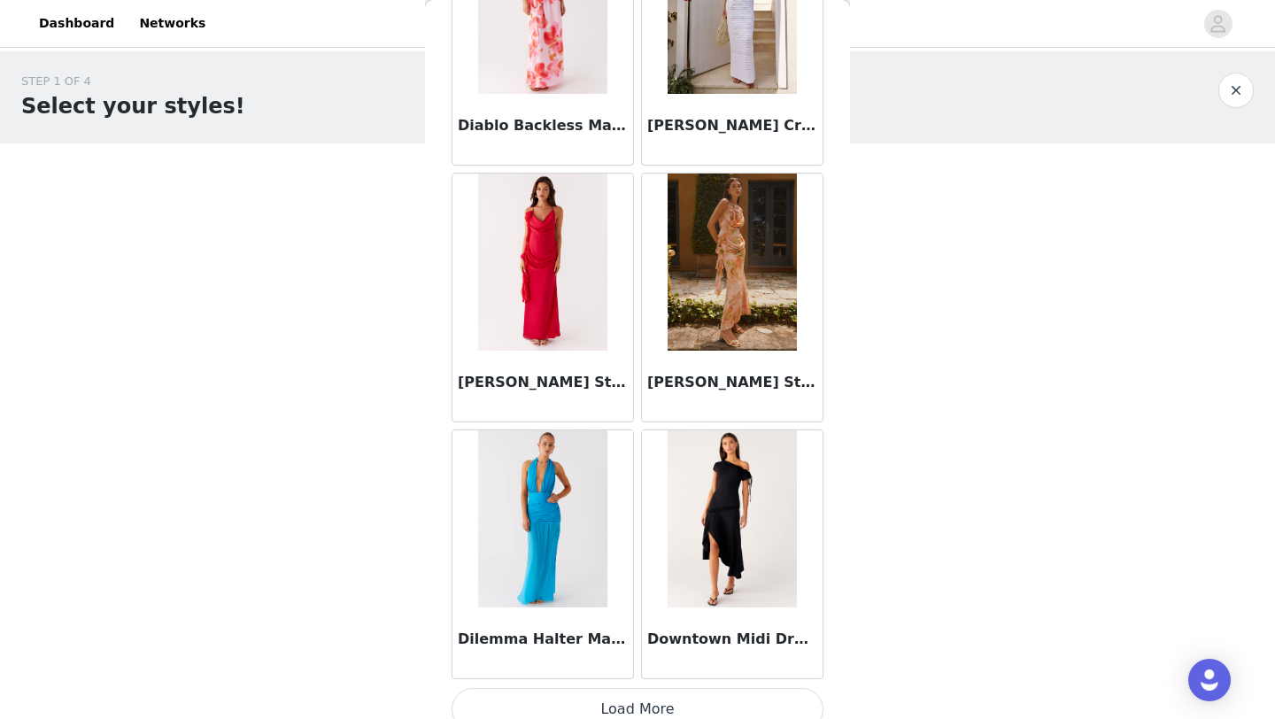
scroll to position [19971, 0]
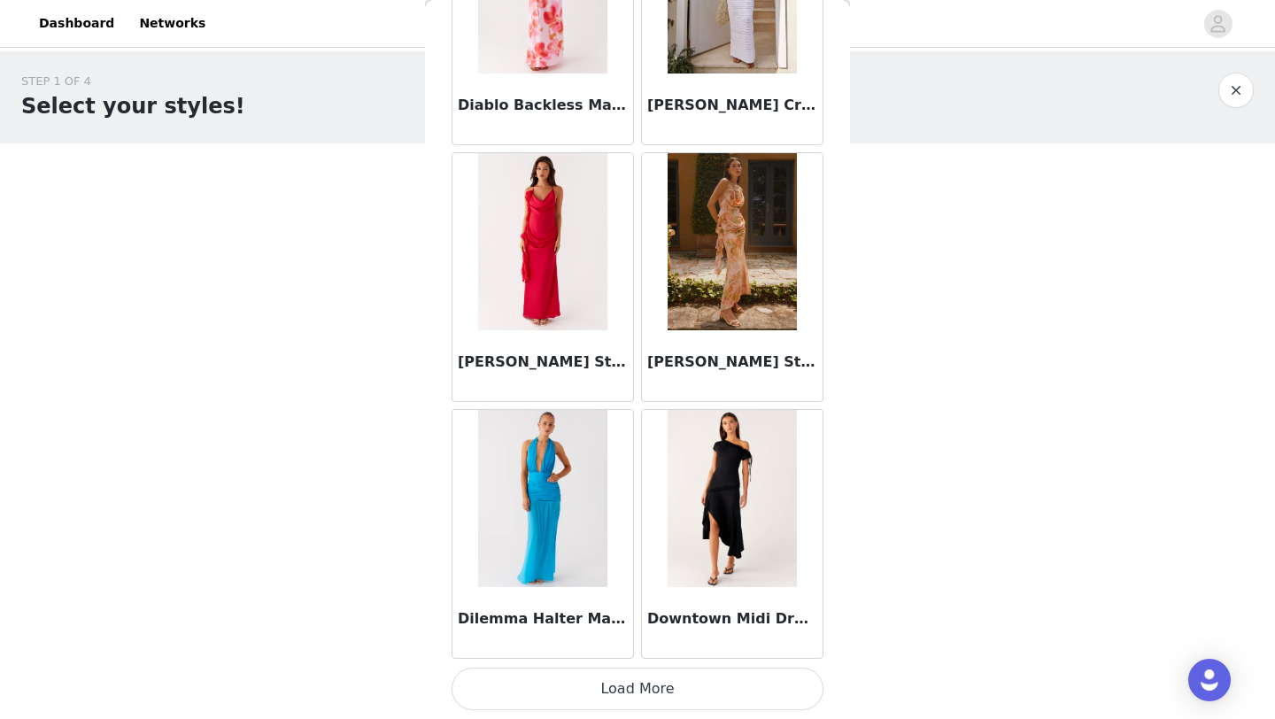
click at [663, 598] on button "Load More" at bounding box center [638, 689] width 372 height 43
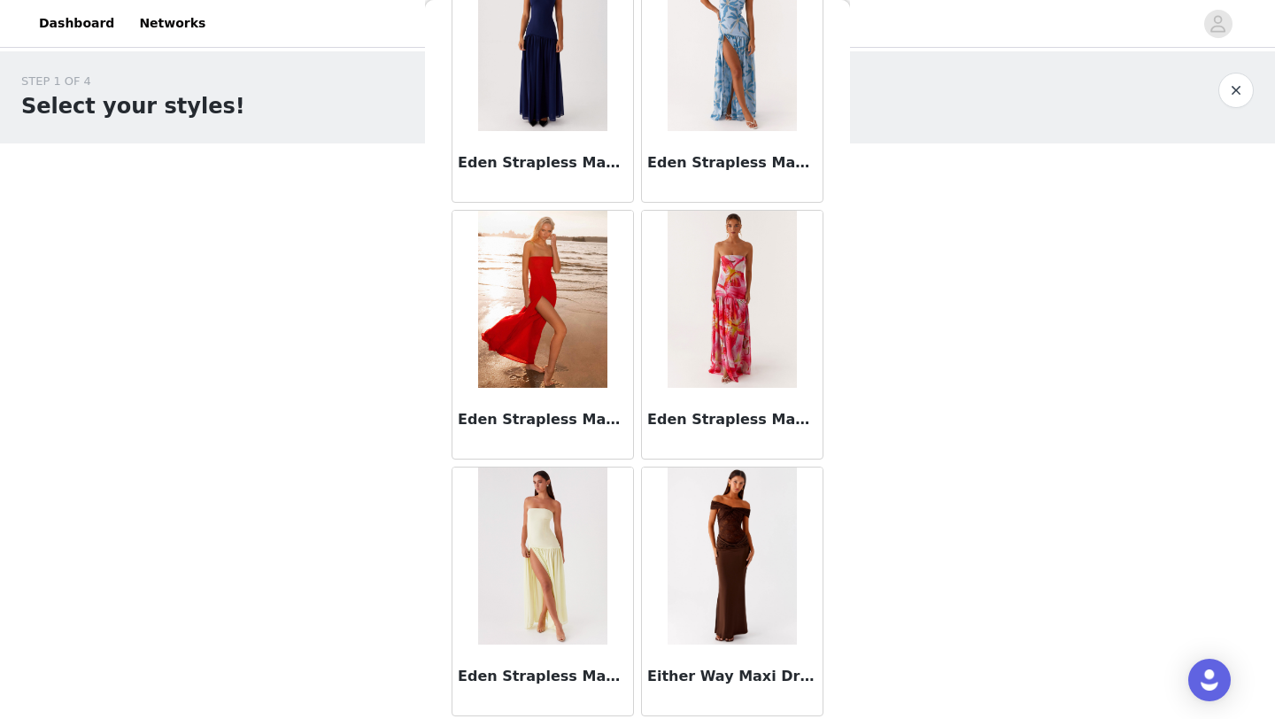
scroll to position [22540, 0]
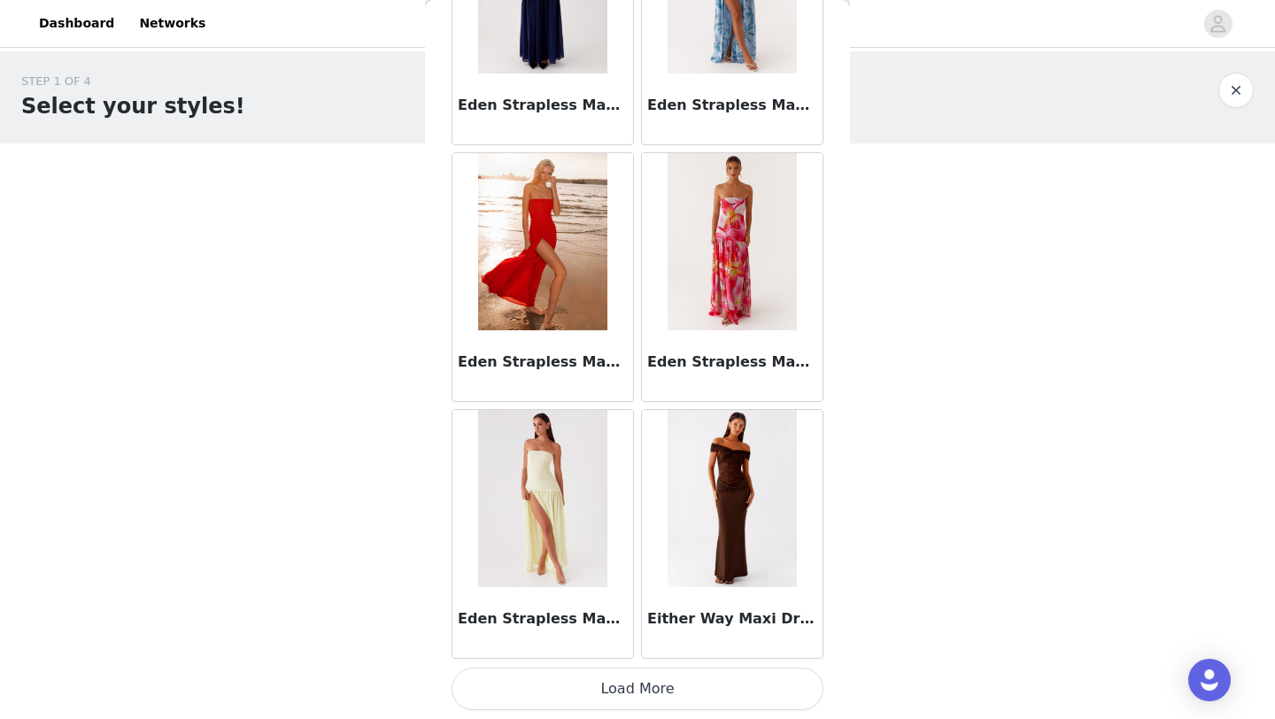
click at [642, 598] on button "Load More" at bounding box center [638, 689] width 372 height 43
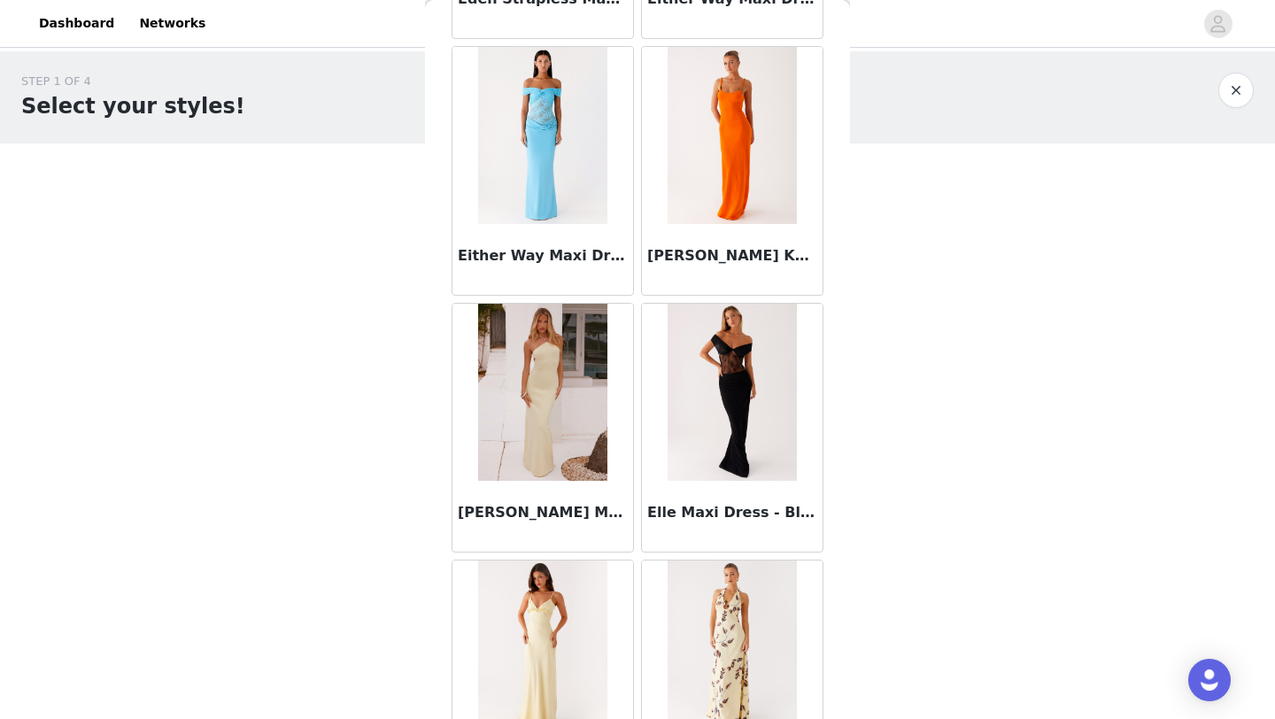
scroll to position [23163, 0]
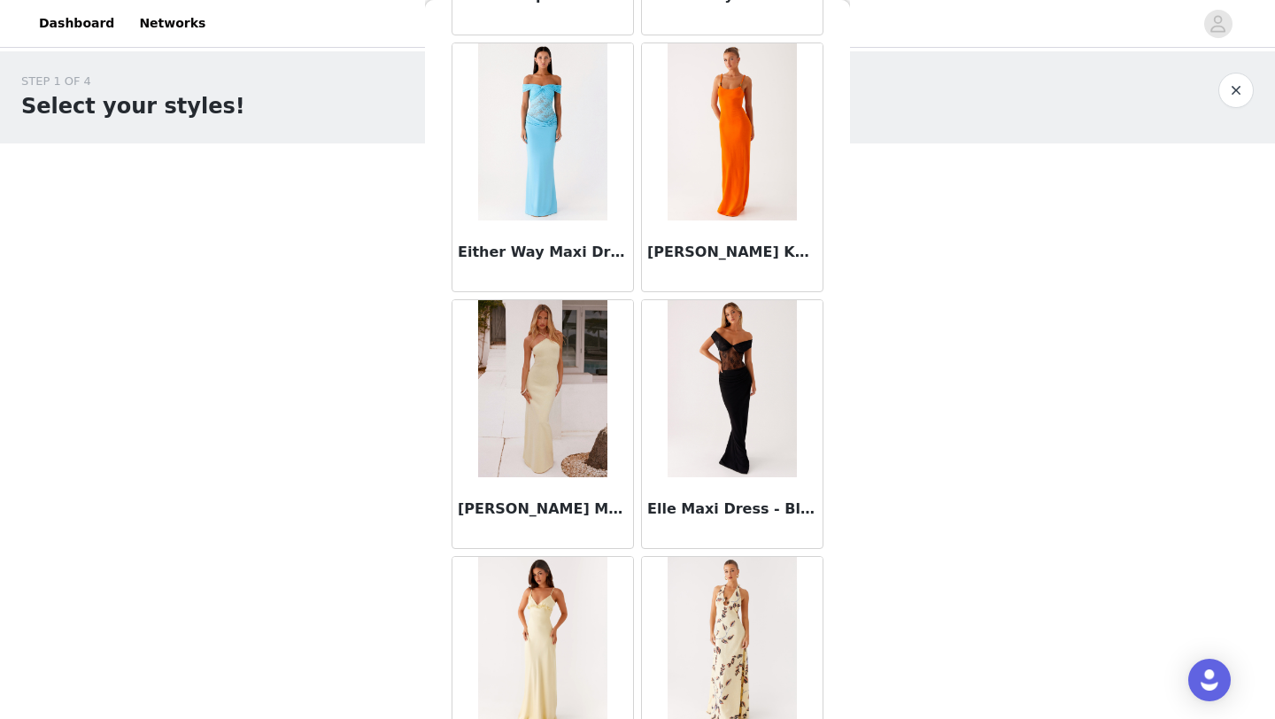
click at [1003, 84] on button "button" at bounding box center [1236, 90] width 35 height 35
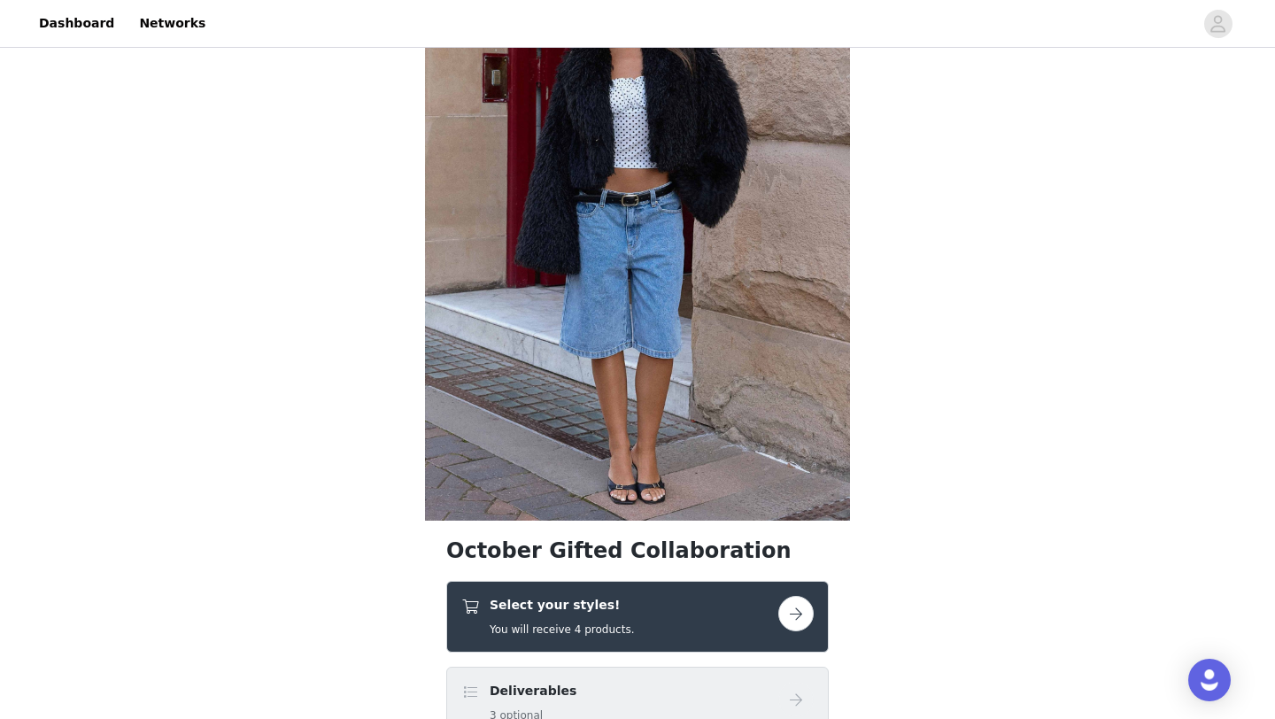
scroll to position [444, 0]
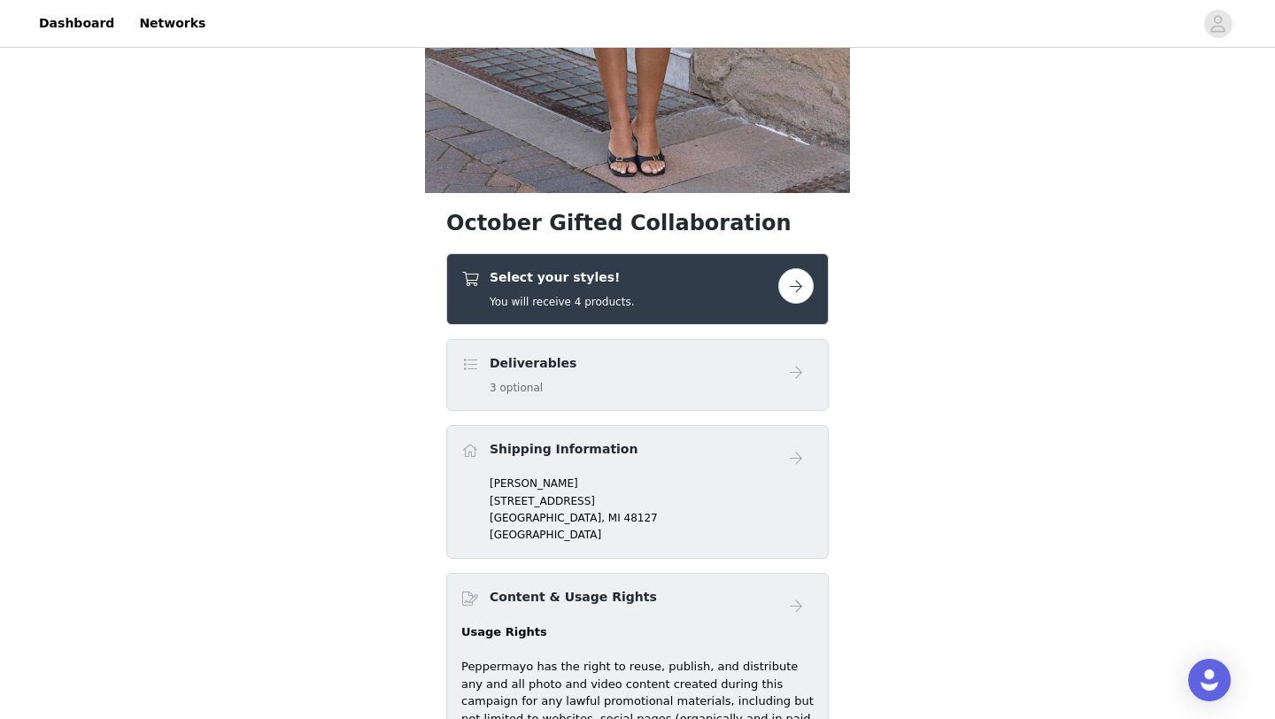
click at [603, 378] on div "Deliverables 3 optional" at bounding box center [619, 375] width 317 height 42
click at [711, 314] on div "Select your styles! You will receive 4 products." at bounding box center [637, 289] width 383 height 72
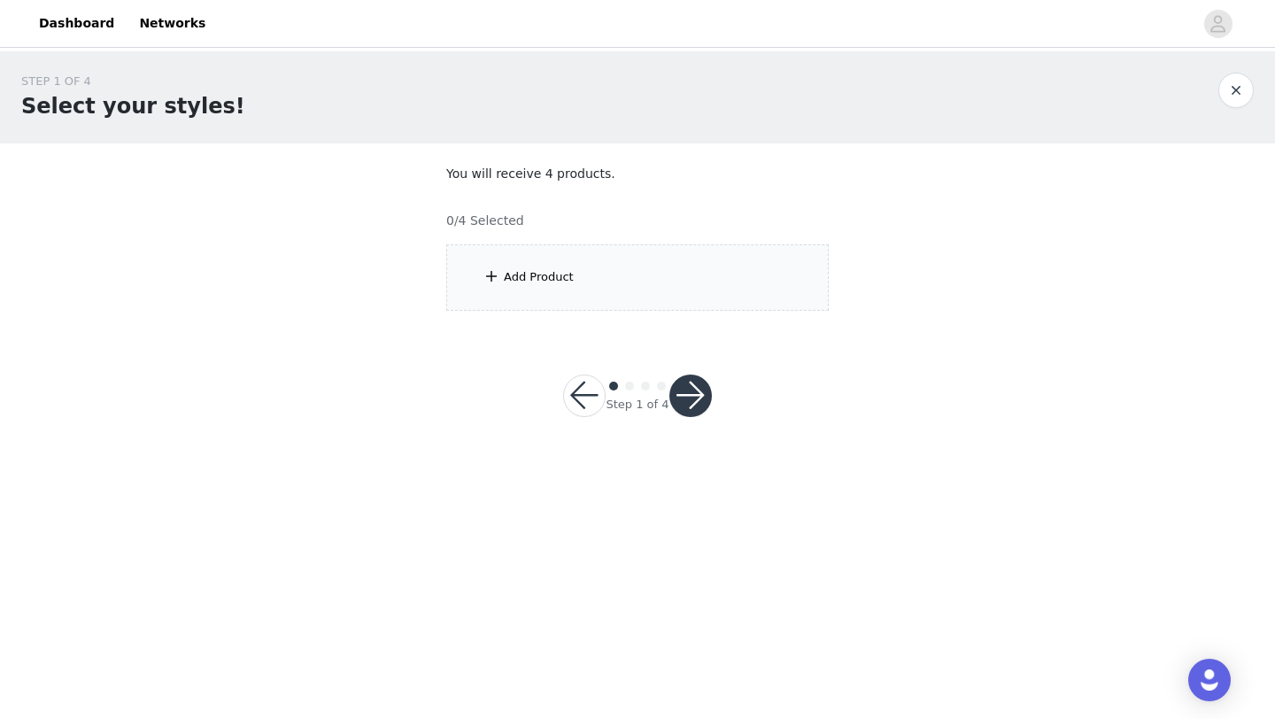
click at [649, 293] on div "Add Product" at bounding box center [637, 277] width 383 height 66
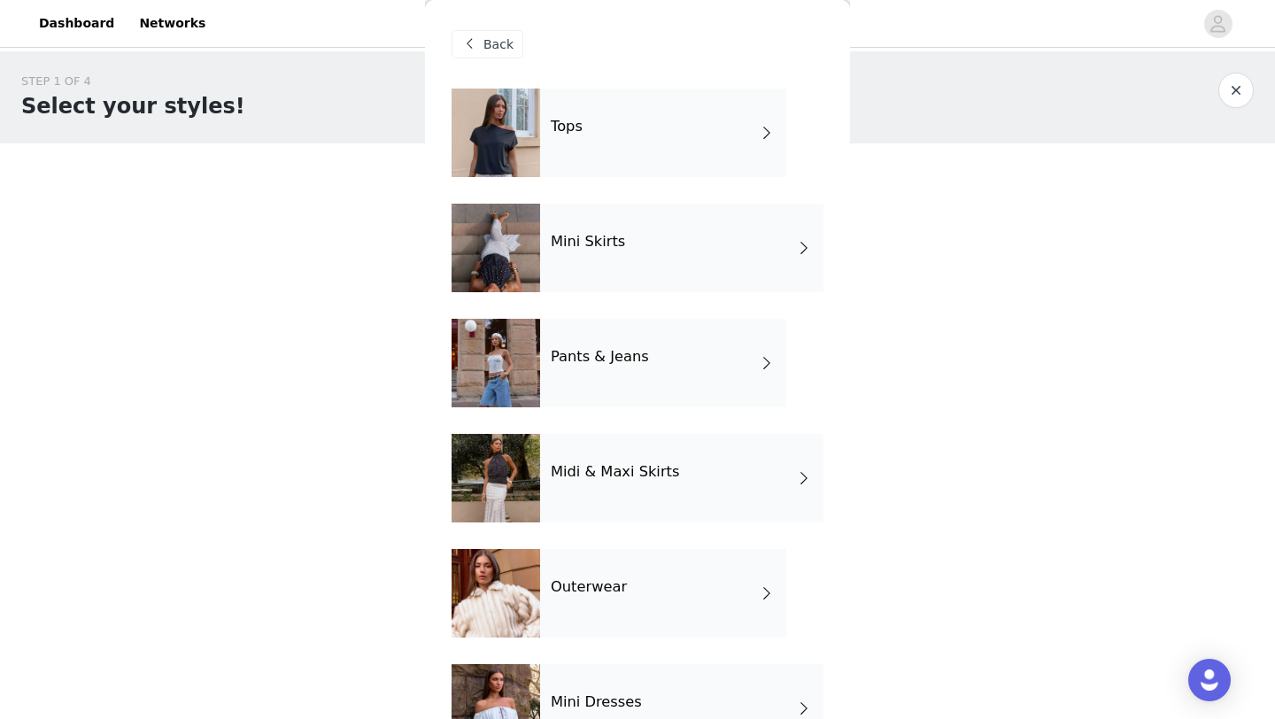
click at [608, 389] on div "Pants & Jeans" at bounding box center [663, 363] width 246 height 89
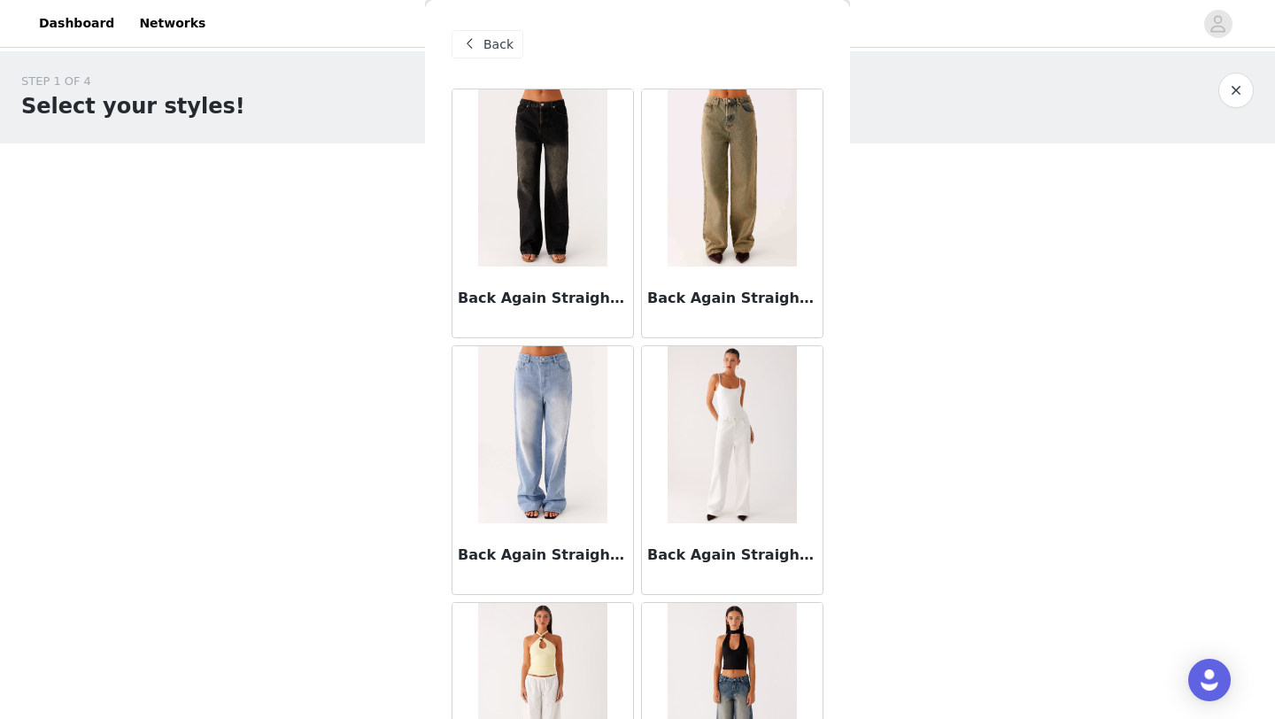
click at [478, 45] on span at bounding box center [469, 44] width 21 height 21
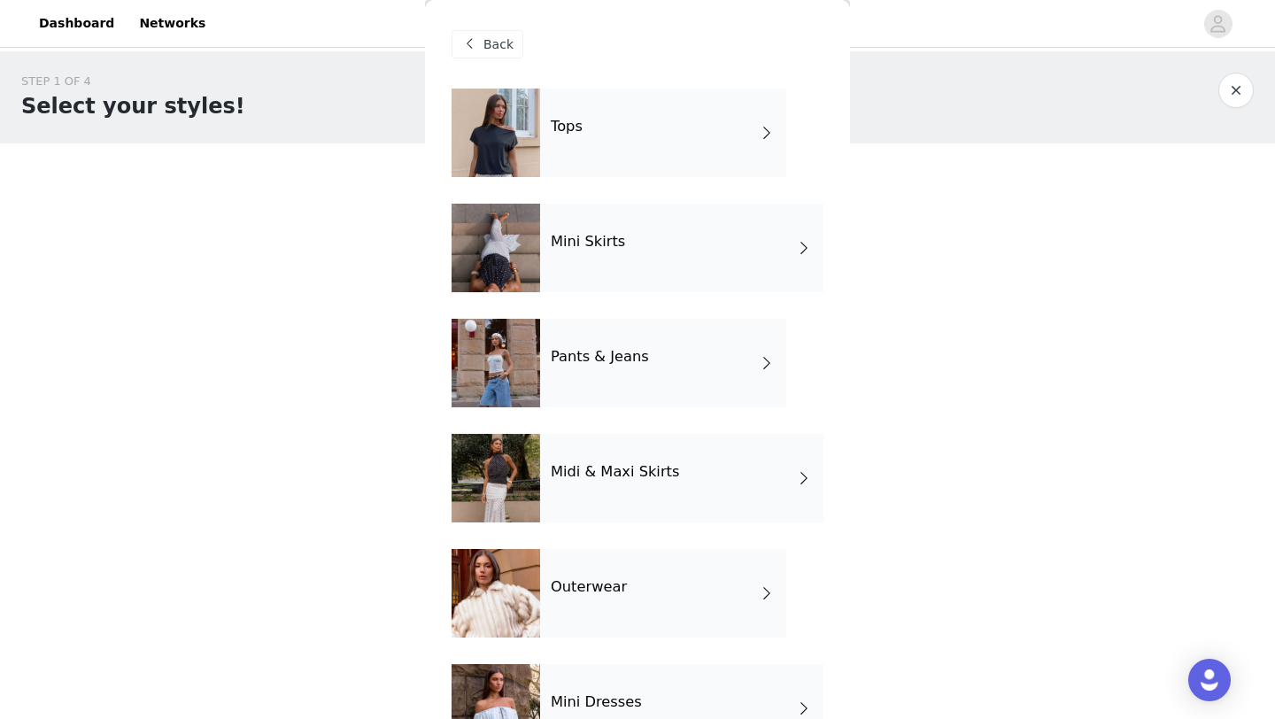
click at [571, 458] on div "Midi & Maxi Skirts" at bounding box center [681, 478] width 283 height 89
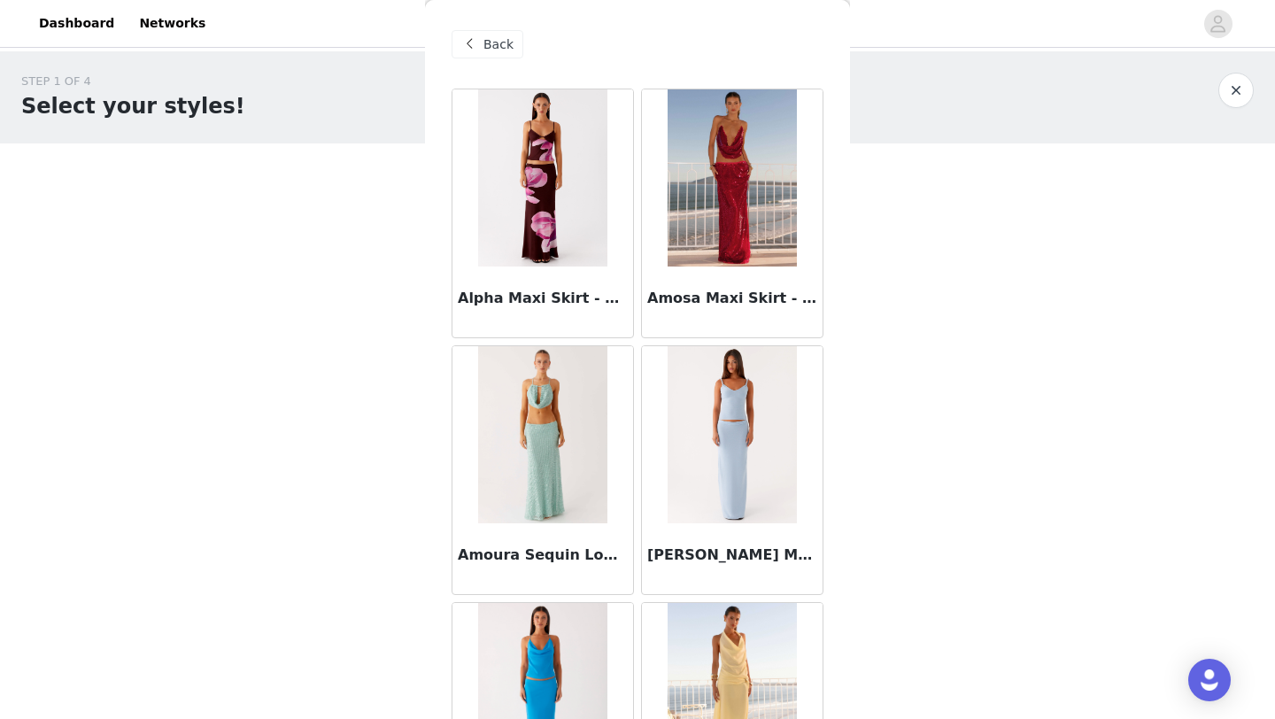
click at [484, 44] on span "Back" at bounding box center [499, 44] width 30 height 19
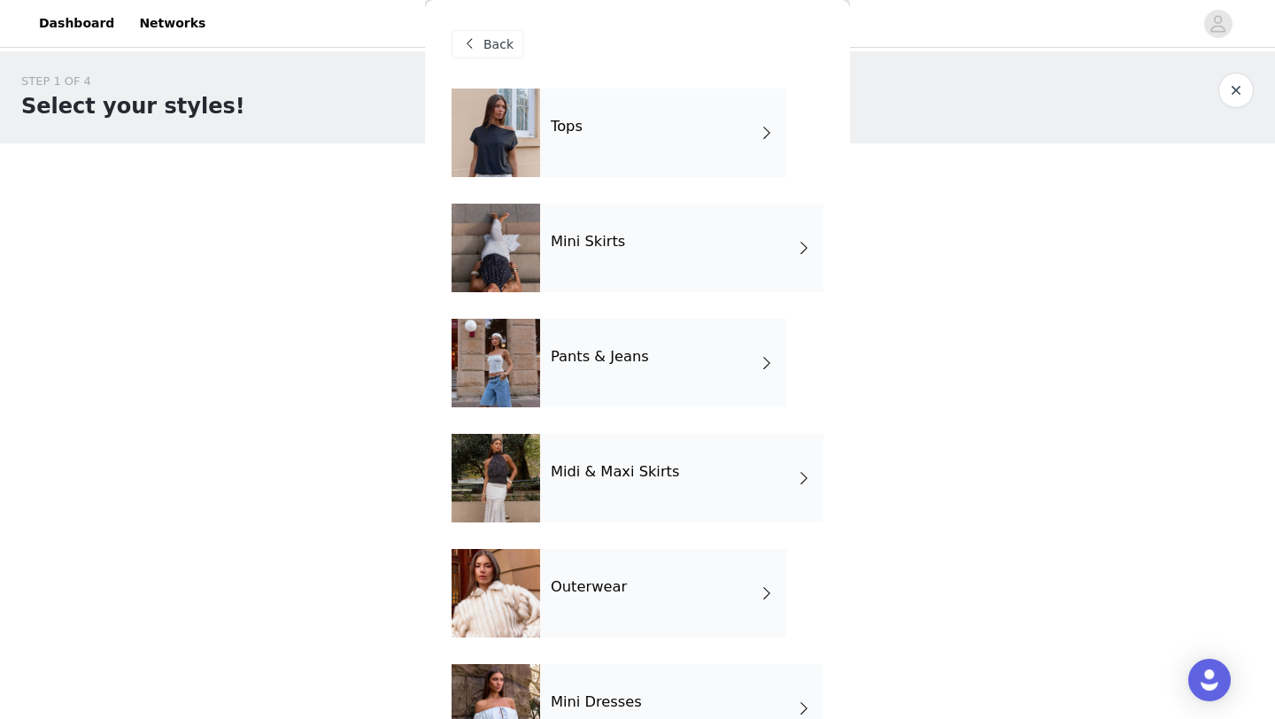
click at [562, 253] on div "Mini Skirts" at bounding box center [681, 248] width 283 height 89
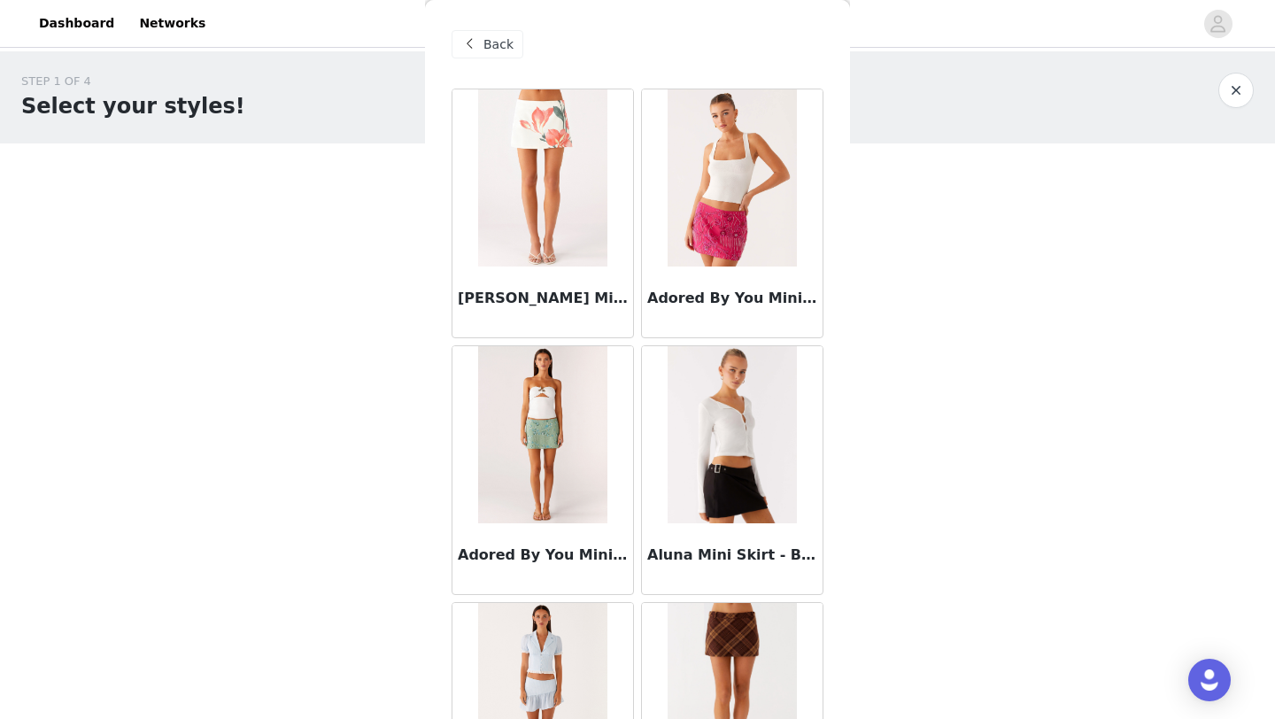
click at [491, 36] on span "Back" at bounding box center [499, 44] width 30 height 19
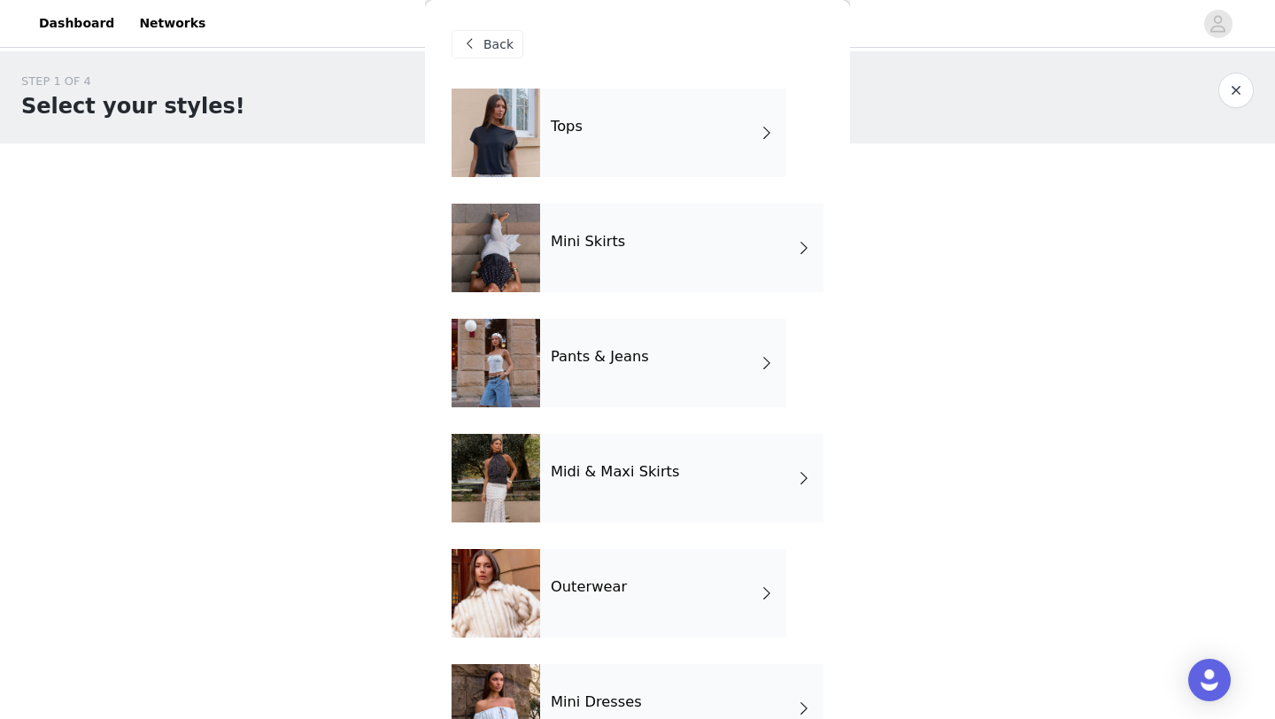
click at [554, 109] on div "Tops" at bounding box center [663, 133] width 246 height 89
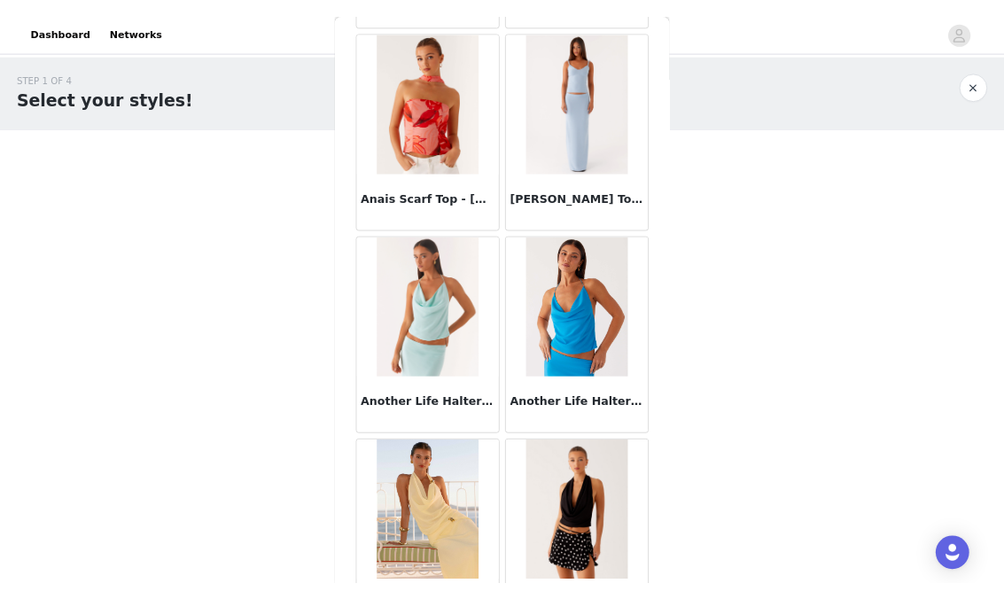
scroll to position [1399, 0]
